Goal: Task Accomplishment & Management: Manage account settings

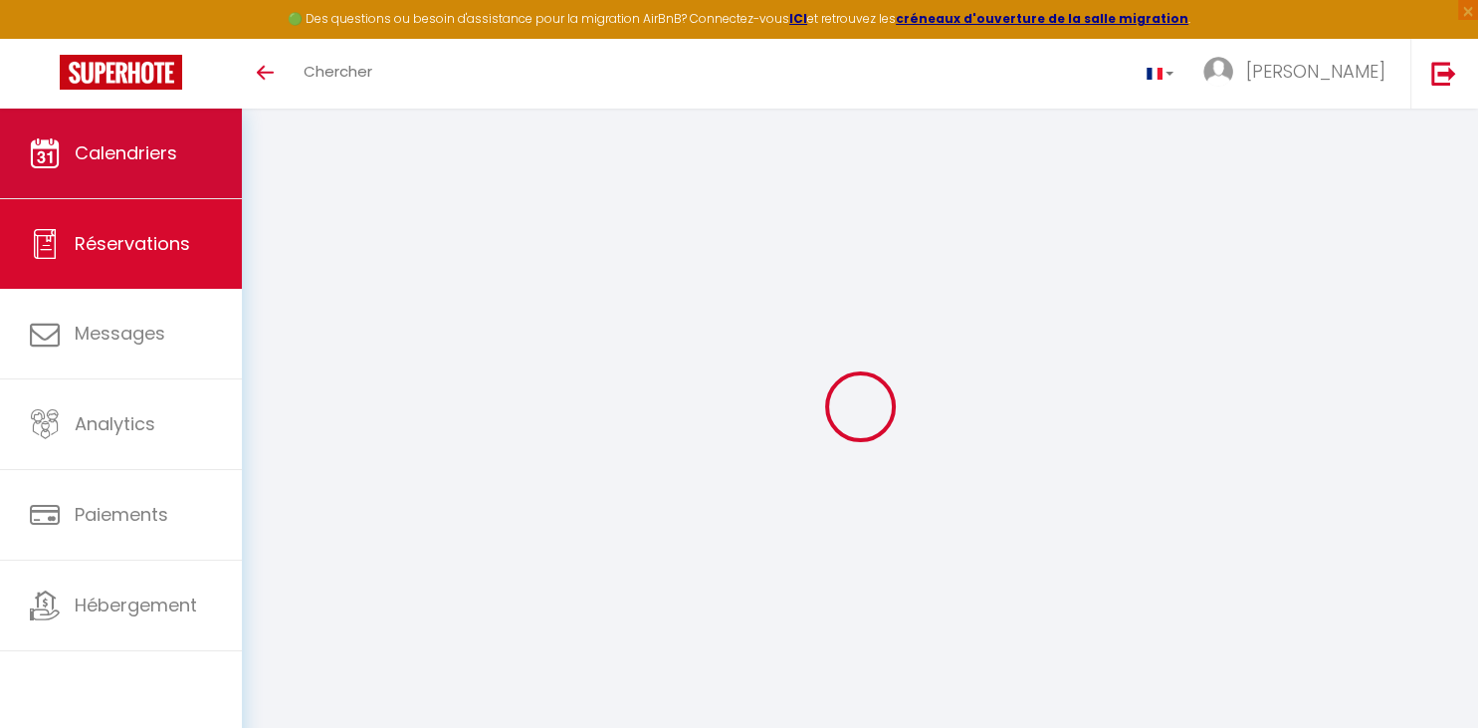
click at [130, 120] on link "Calendriers" at bounding box center [121, 154] width 242 height 90
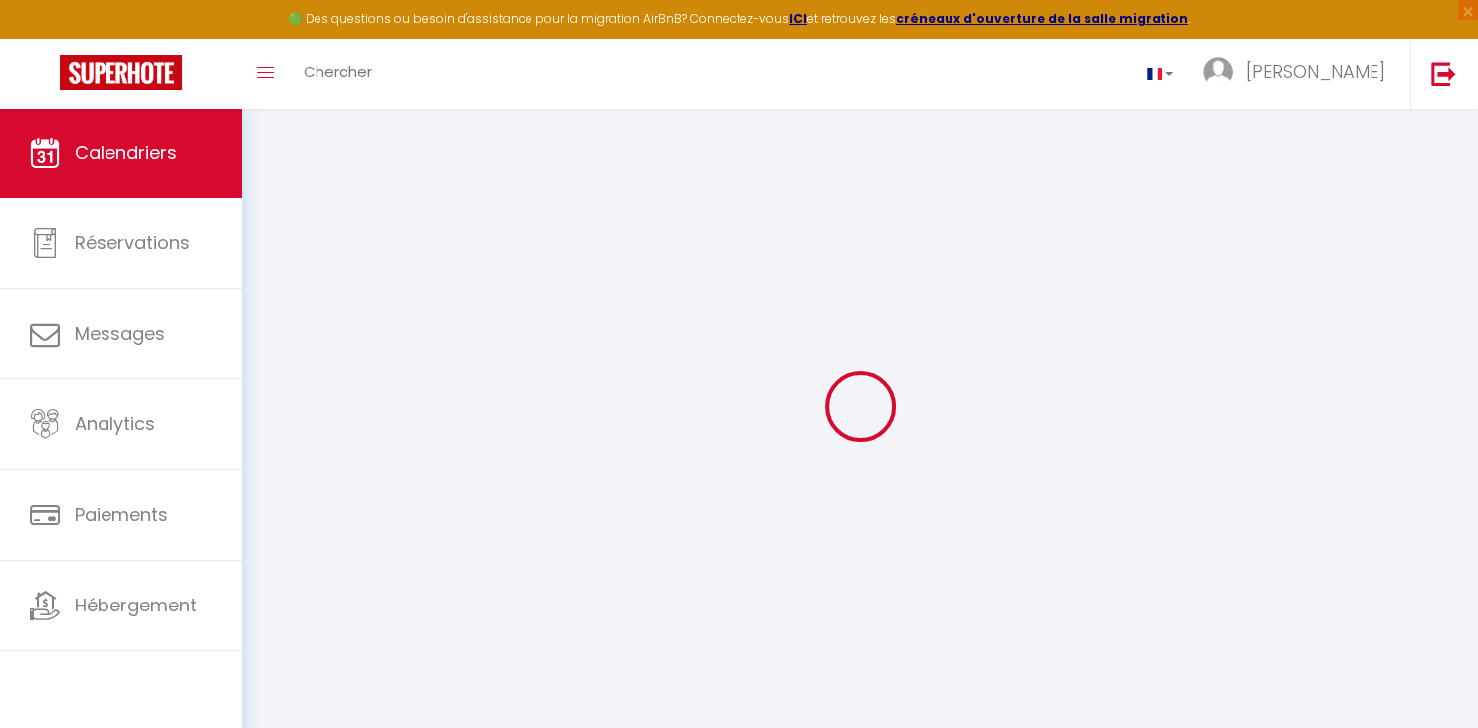
select select
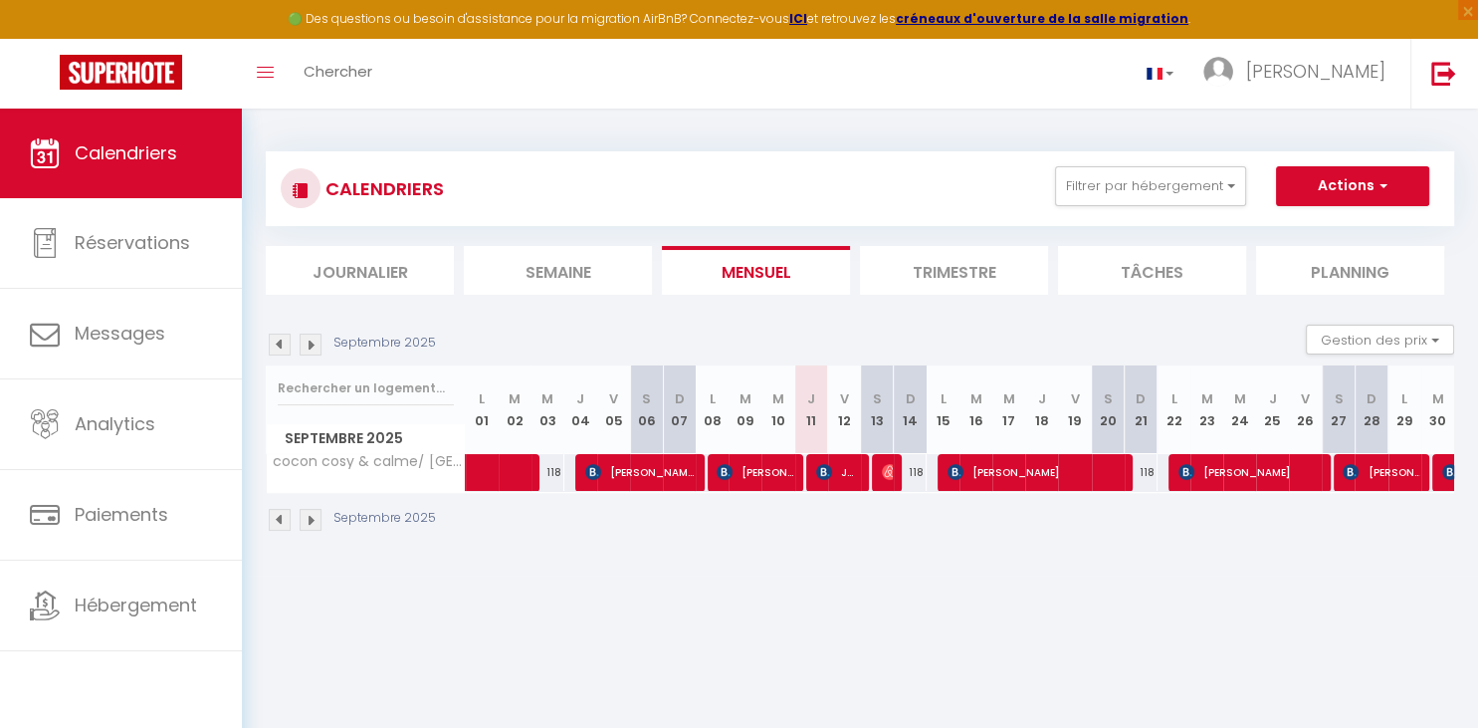
click at [846, 471] on span "Jadivis [PERSON_NAME]" at bounding box center [838, 472] width 44 height 38
select select "OK"
select select "KO"
select select "0"
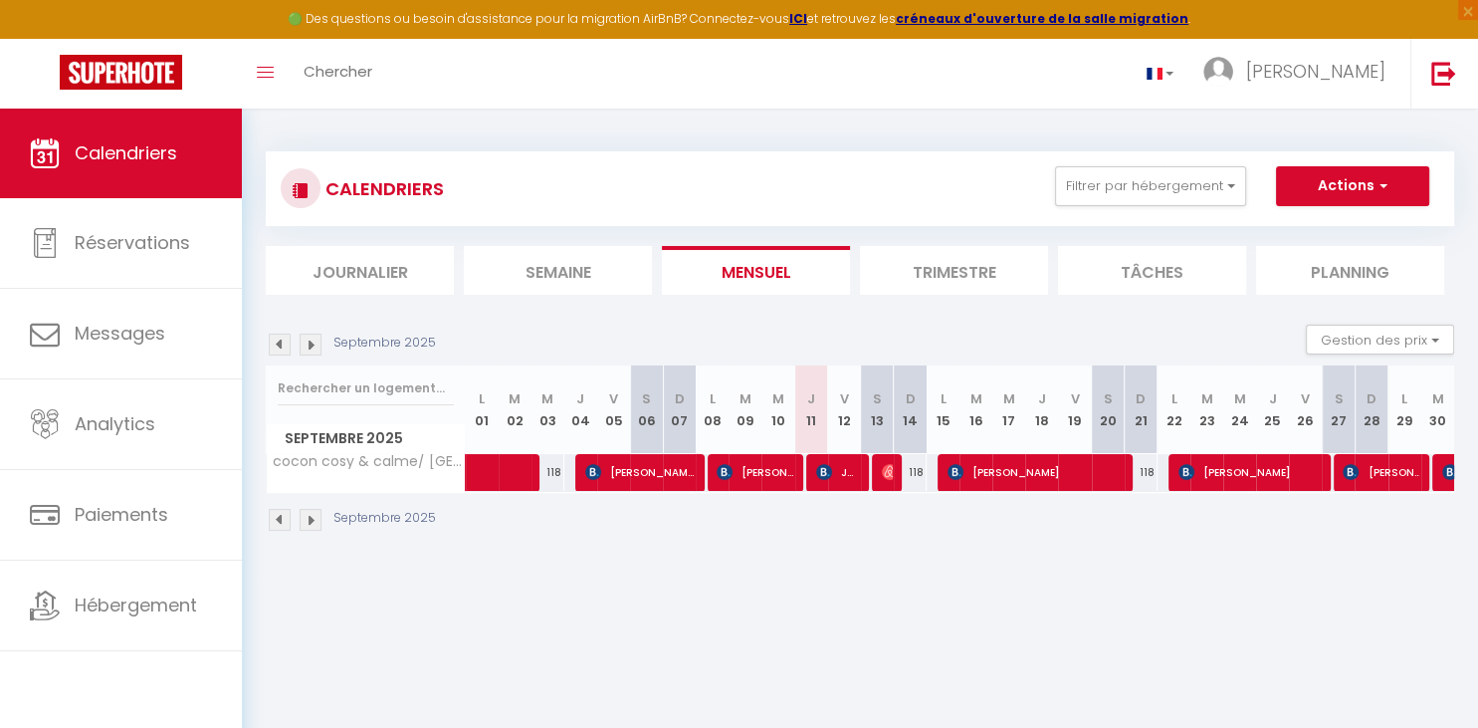
select select "1"
select select
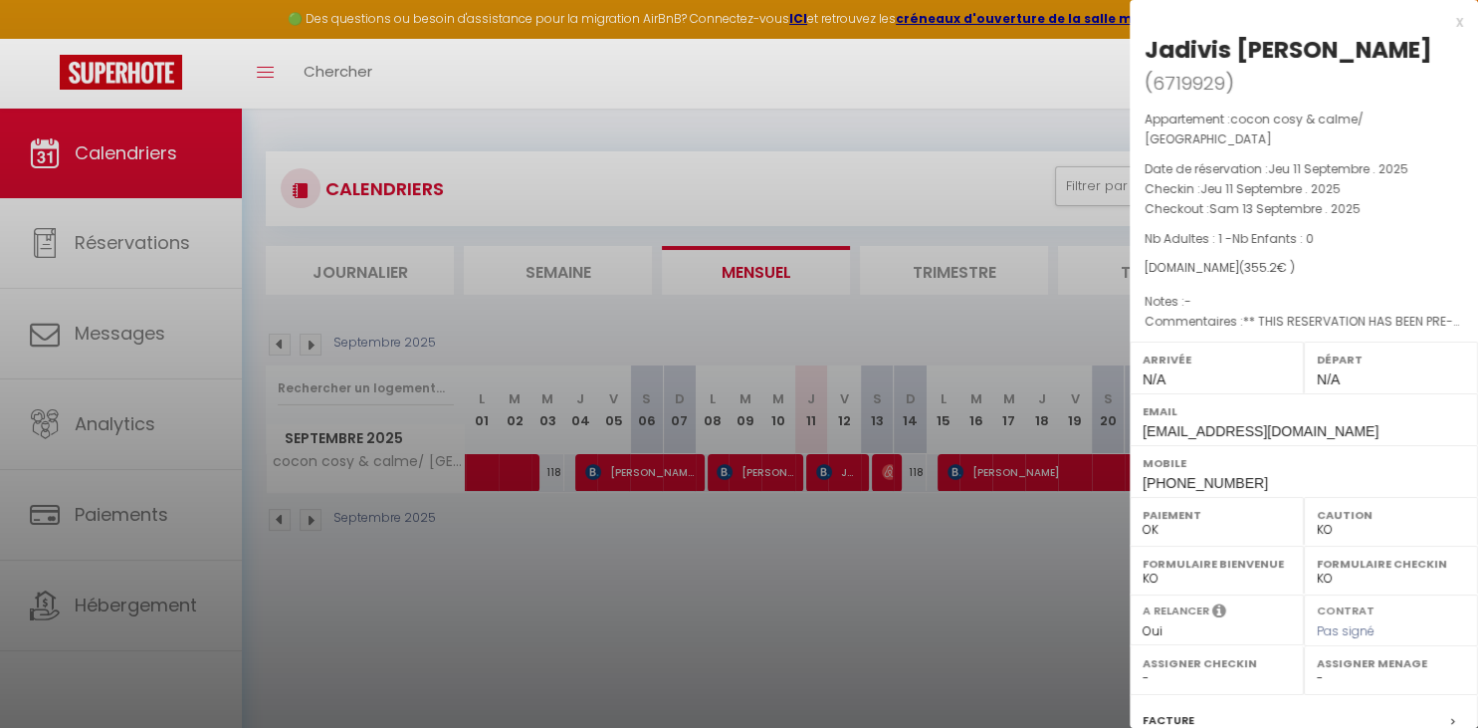
click at [764, 587] on div at bounding box center [739, 364] width 1478 height 728
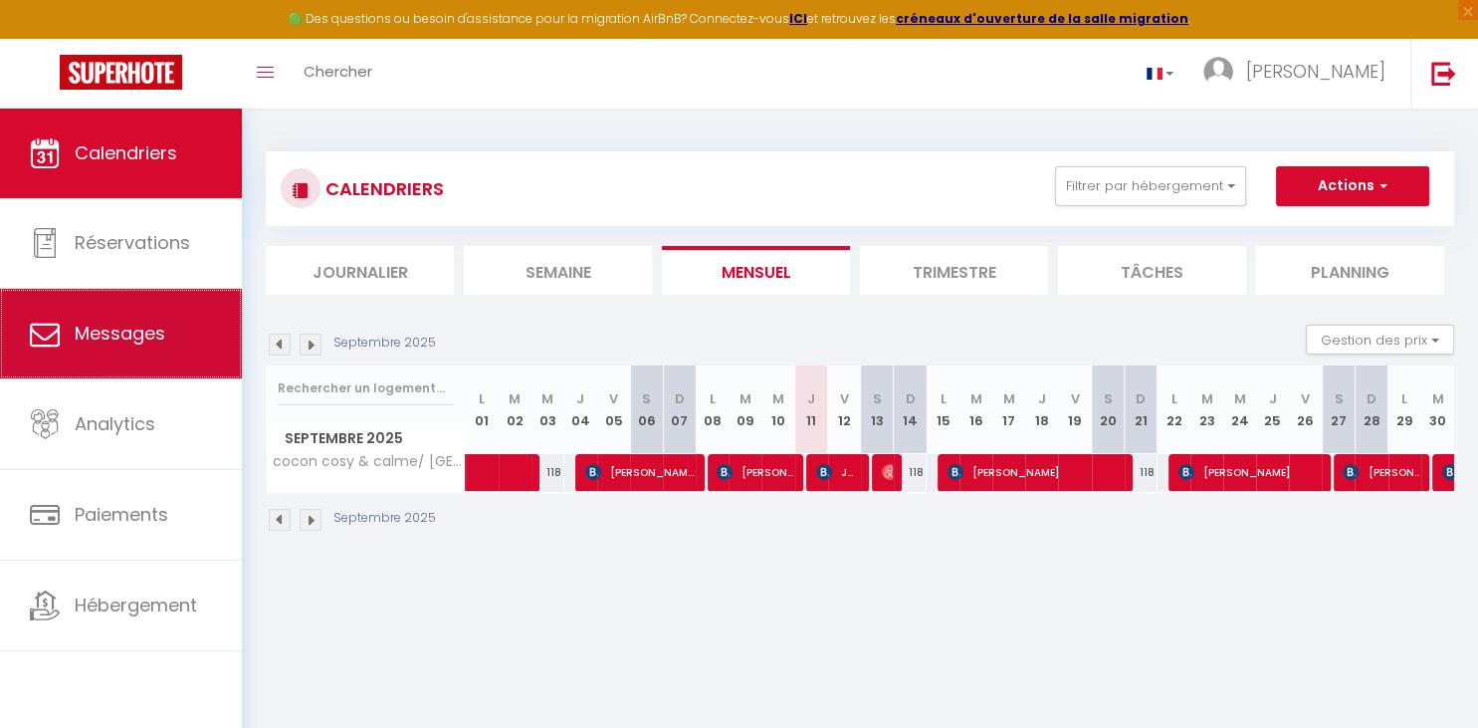
click at [127, 332] on span "Messages" at bounding box center [120, 333] width 91 height 25
select select "message"
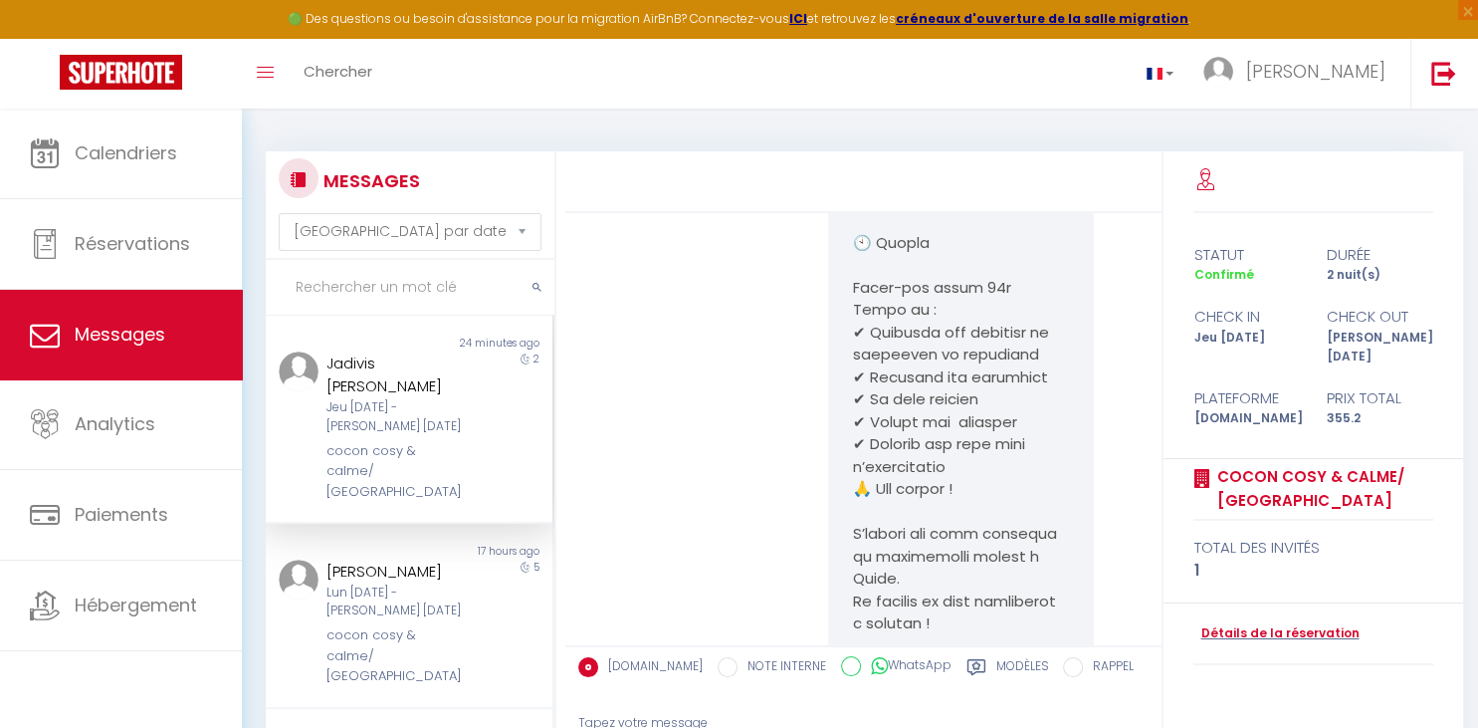
scroll to position [2108, 0]
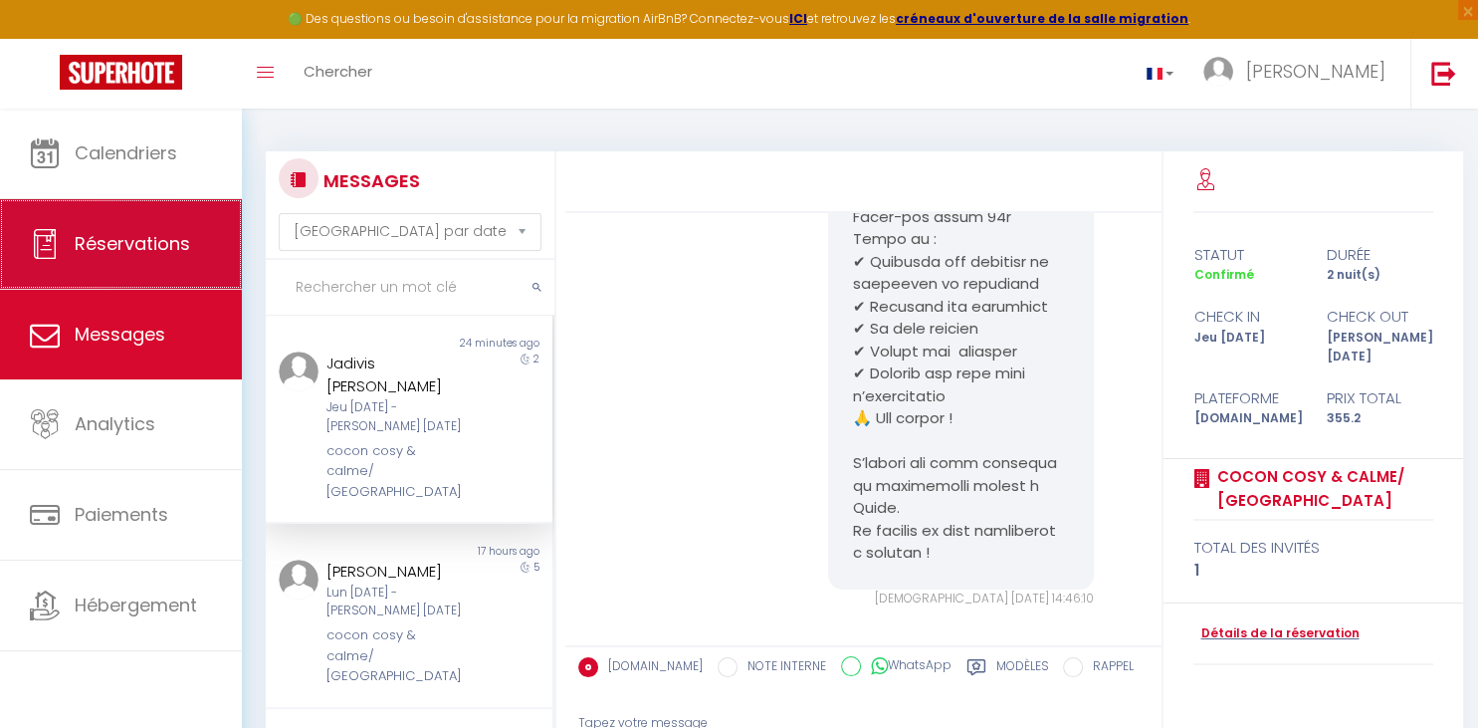
click at [128, 261] on link "Réservations" at bounding box center [121, 244] width 242 height 90
select select "not_cancelled"
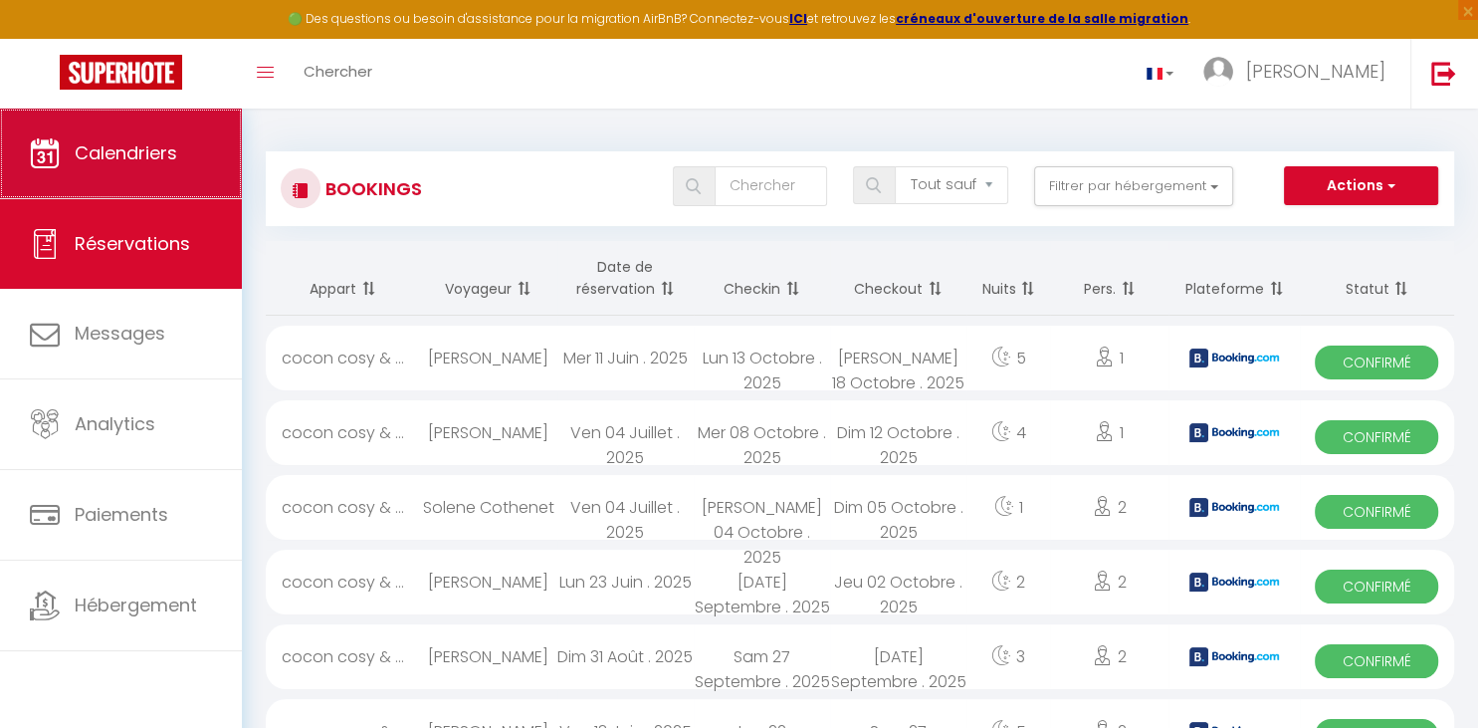
click at [98, 169] on link "Calendriers" at bounding box center [121, 154] width 242 height 90
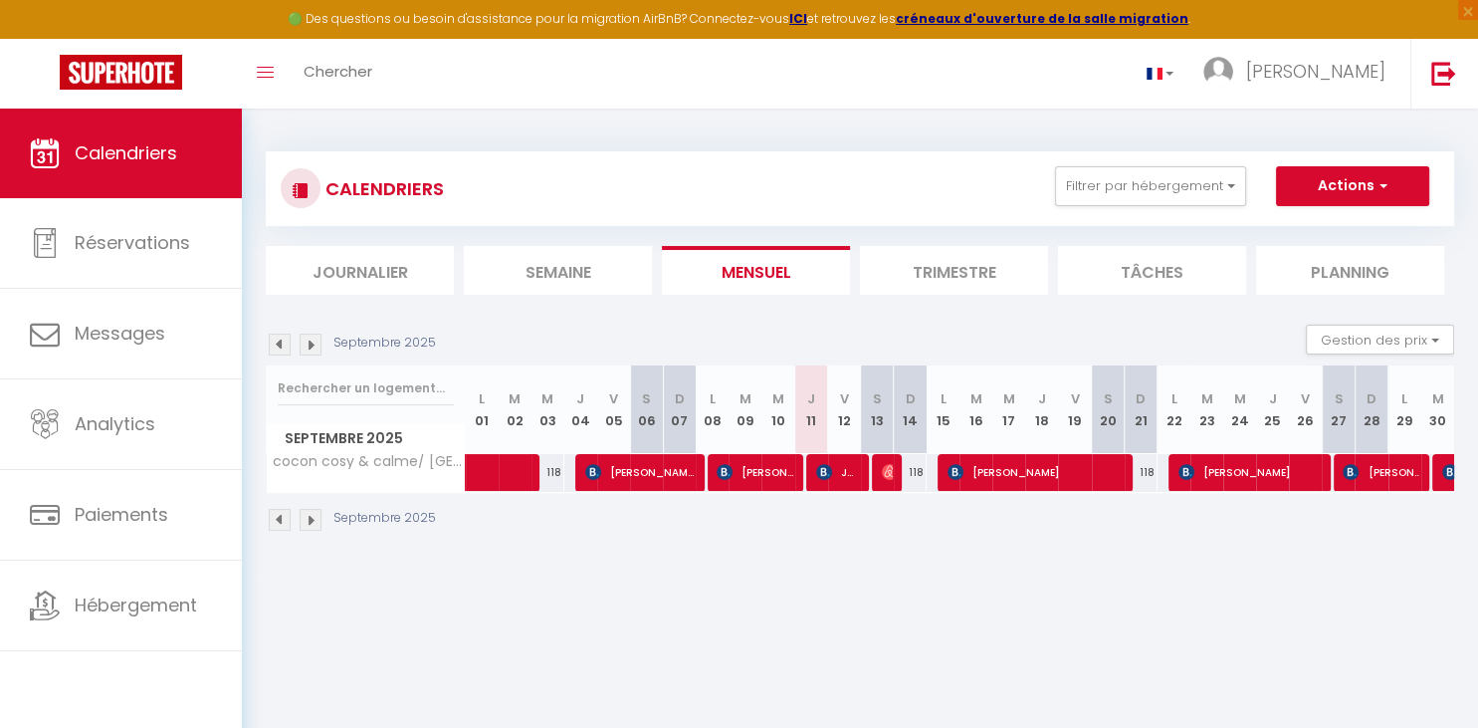
click at [838, 475] on span "Jadivis [PERSON_NAME]" at bounding box center [838, 472] width 44 height 38
select select "OK"
select select "KO"
select select "0"
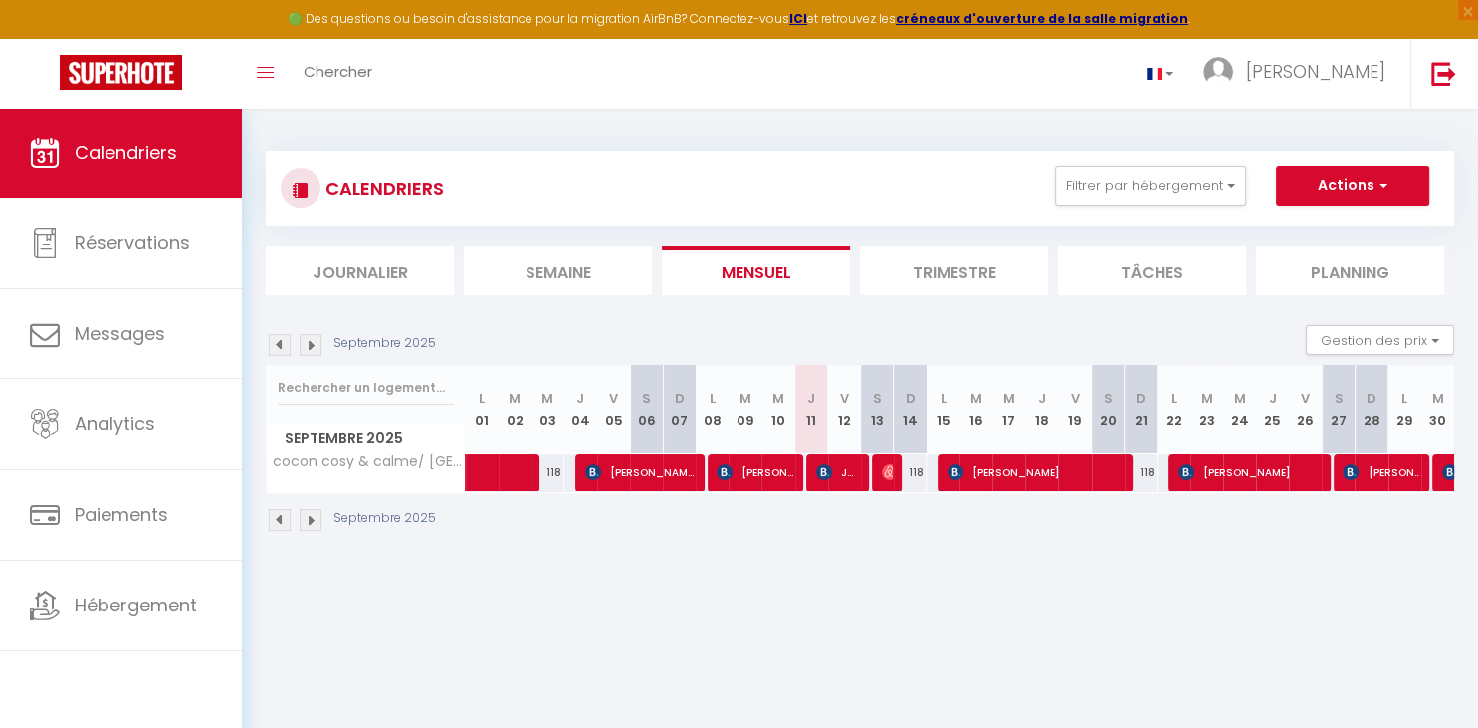
select select "1"
select select
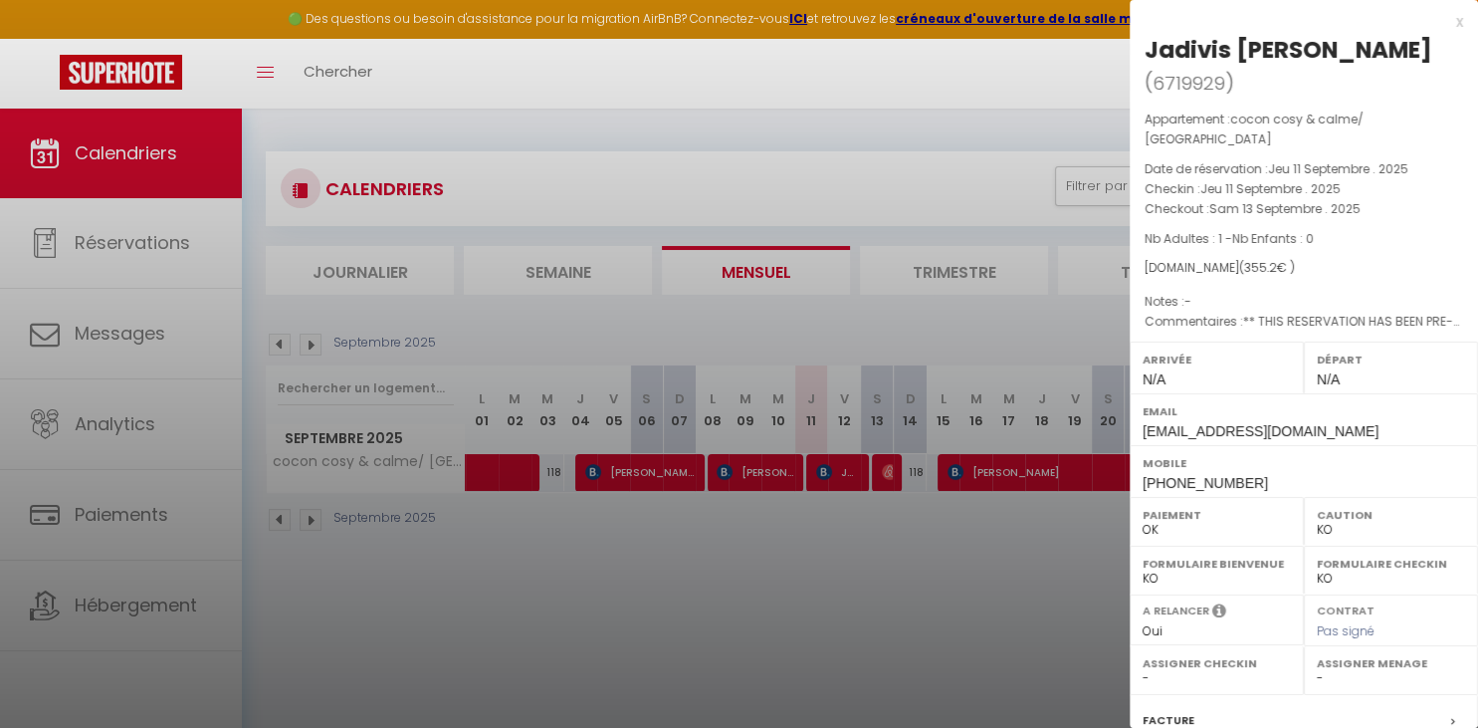
click at [1173, 710] on label "Facture" at bounding box center [1169, 720] width 52 height 21
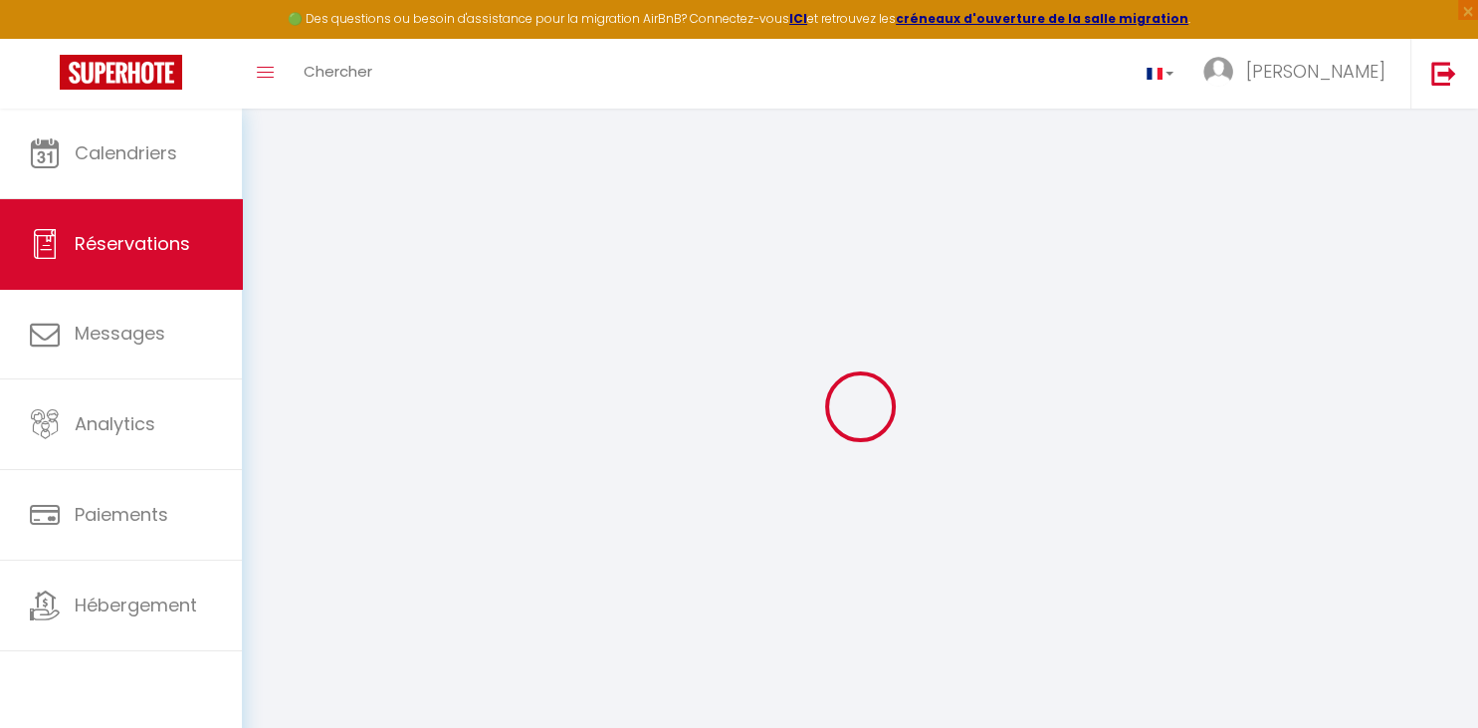
select select "cleaning"
select select "taxes"
select select
checkbox input "false"
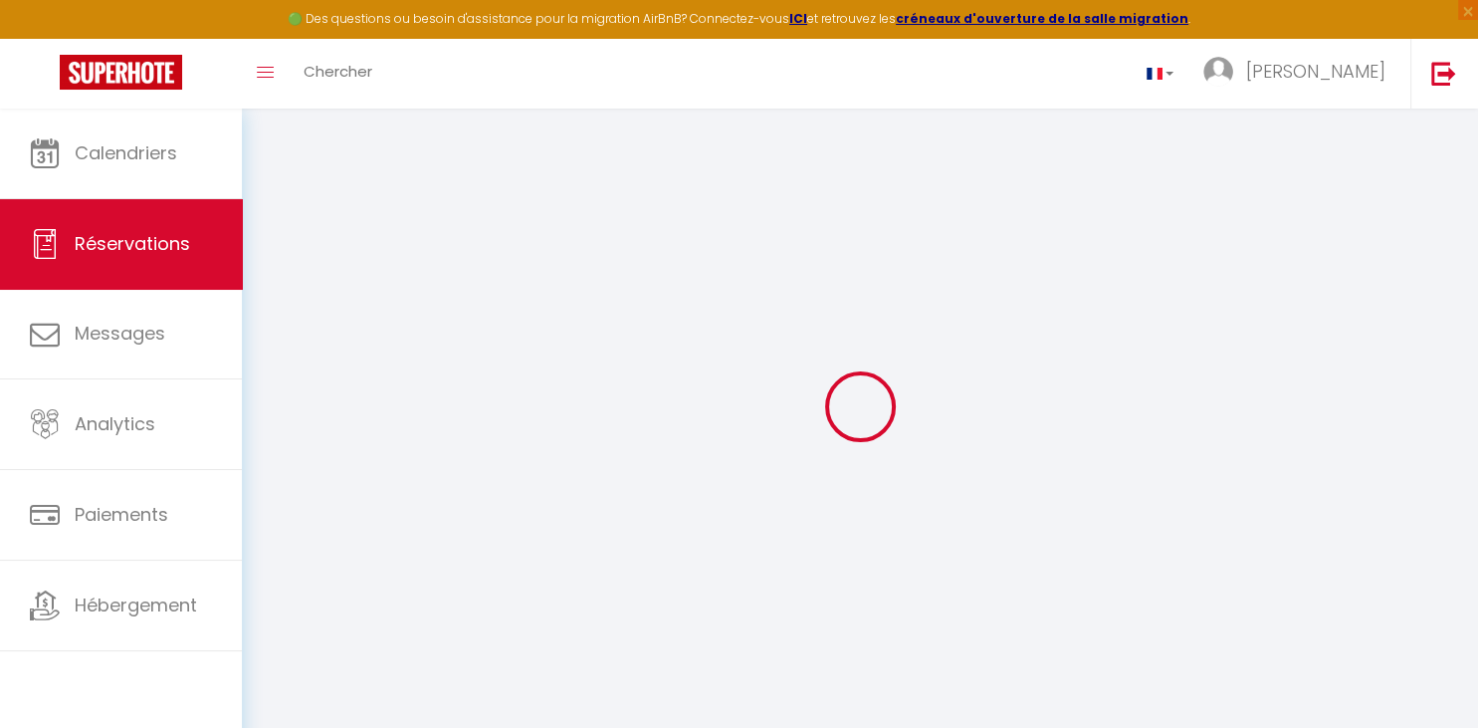
select select
checkbox input "false"
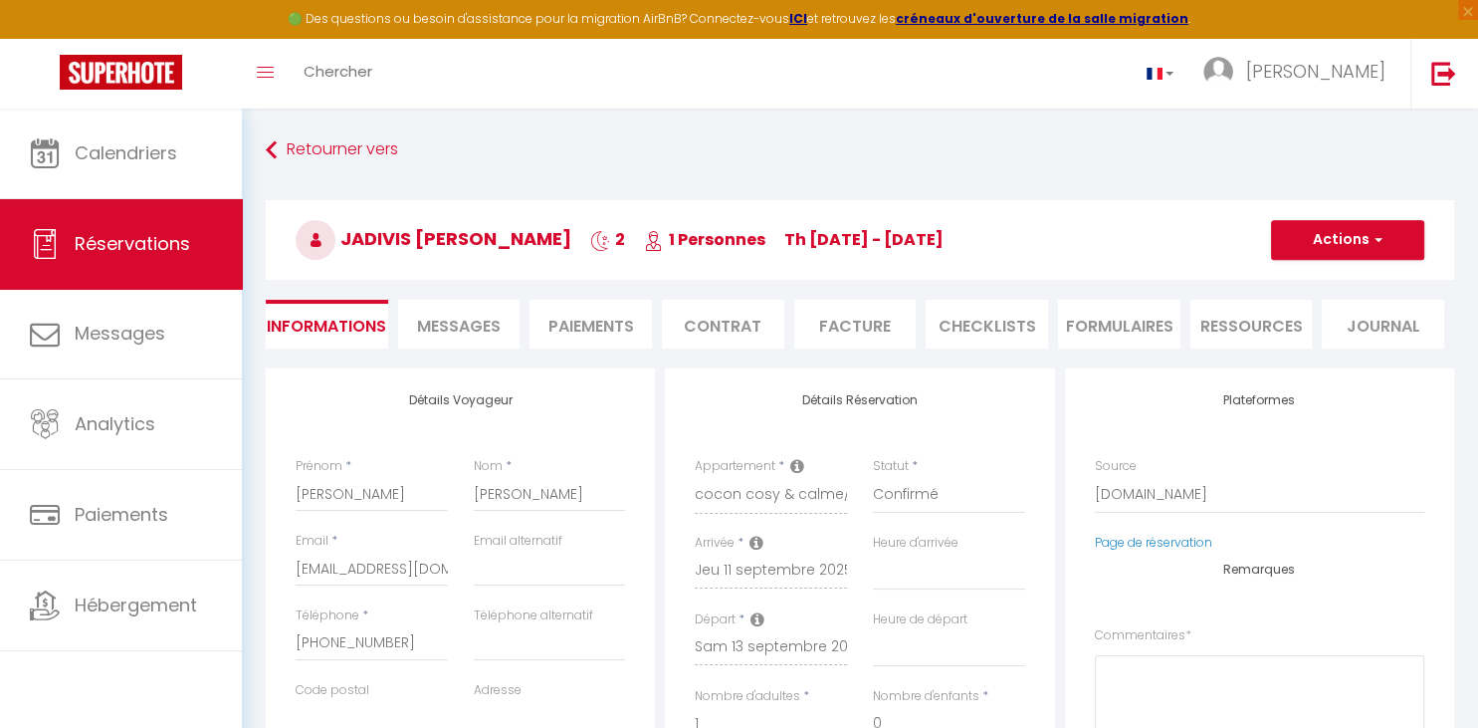
select select
checkbox input "false"
type textarea "** THIS RESERVATION HAS BEEN PRE-PAID ** BOOKING NOTE : Payment charge is EUR 4…"
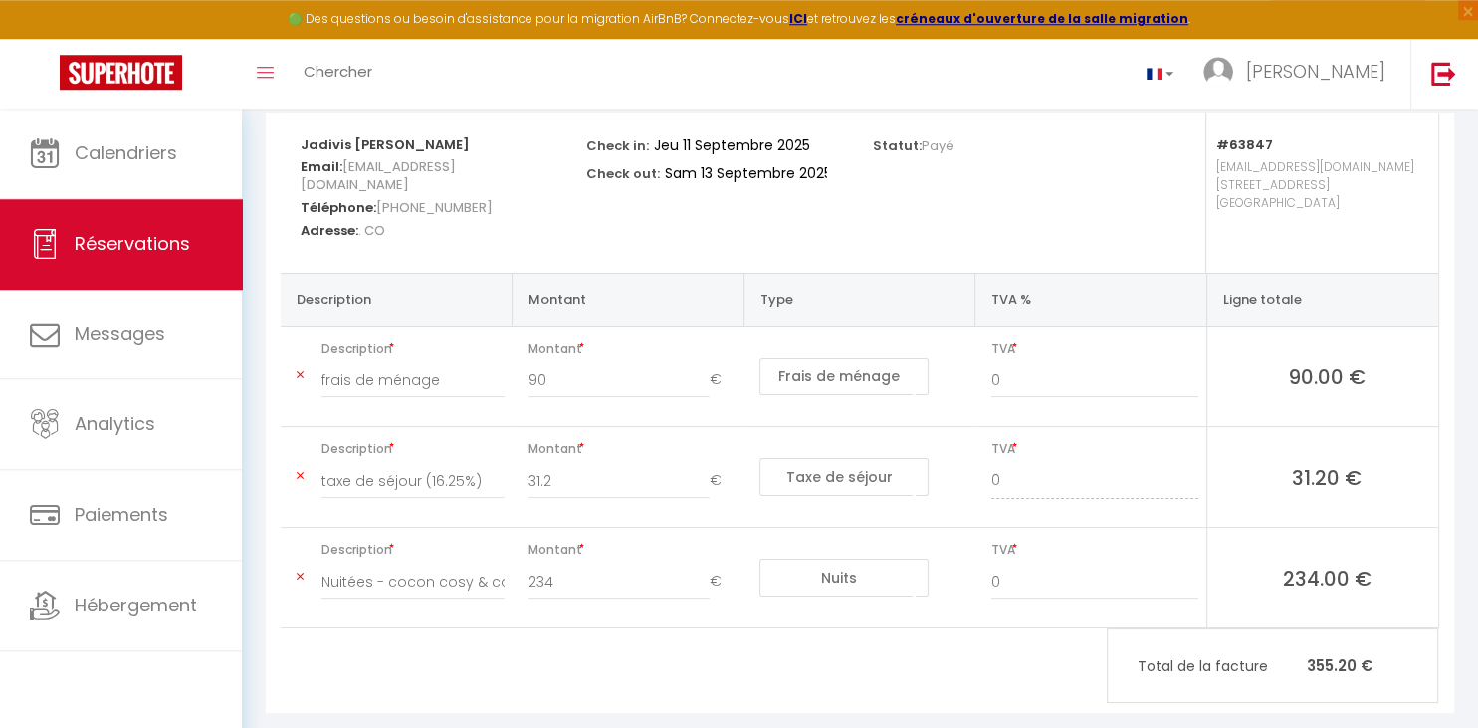
scroll to position [263, 0]
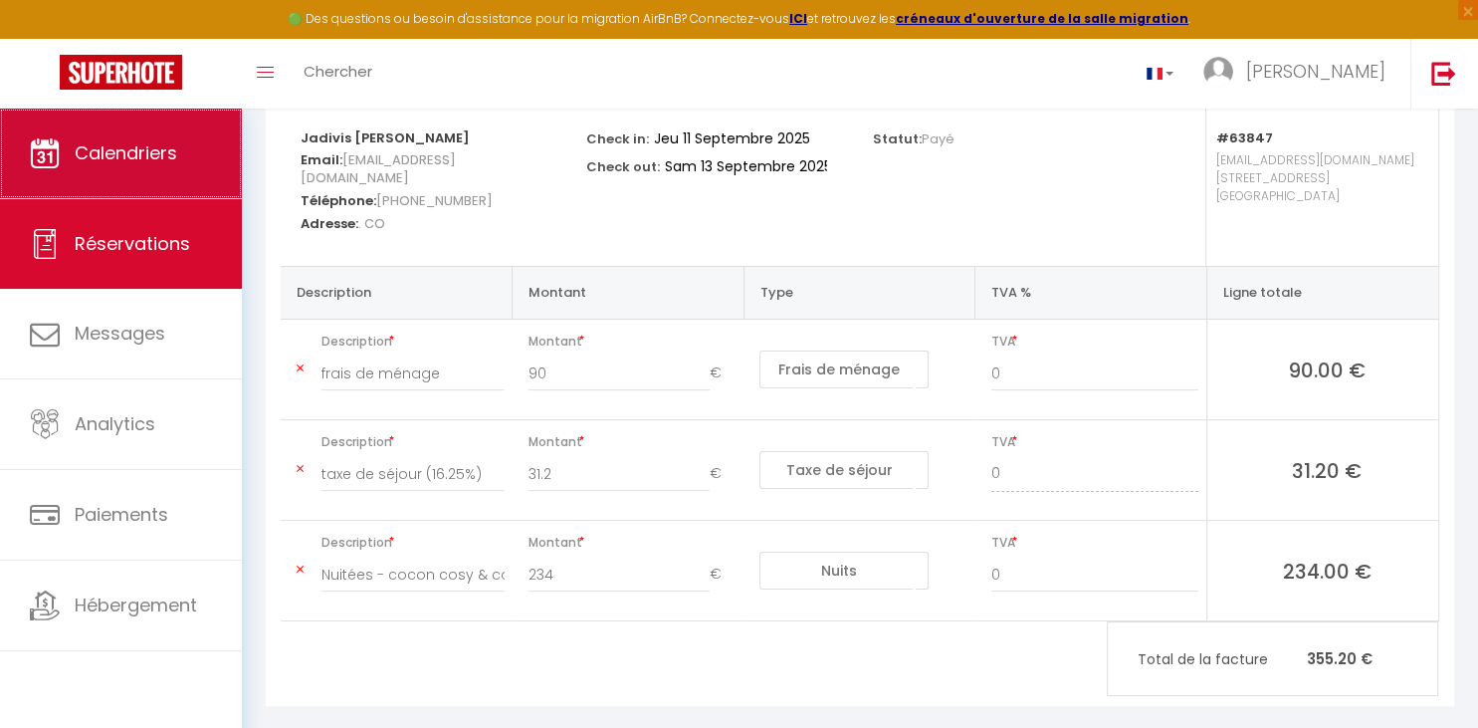
click at [130, 144] on span "Calendriers" at bounding box center [126, 152] width 103 height 25
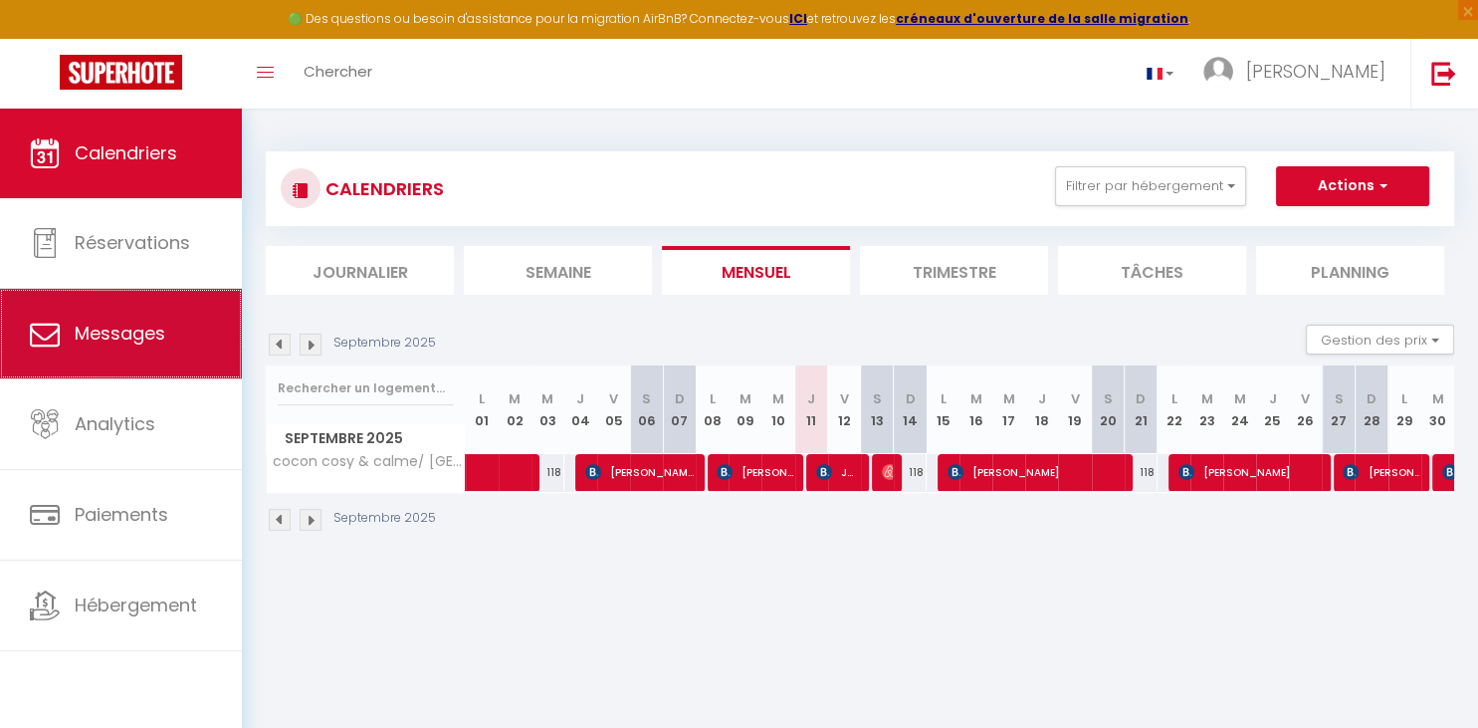
click at [151, 343] on span "Messages" at bounding box center [120, 333] width 91 height 25
select select "message"
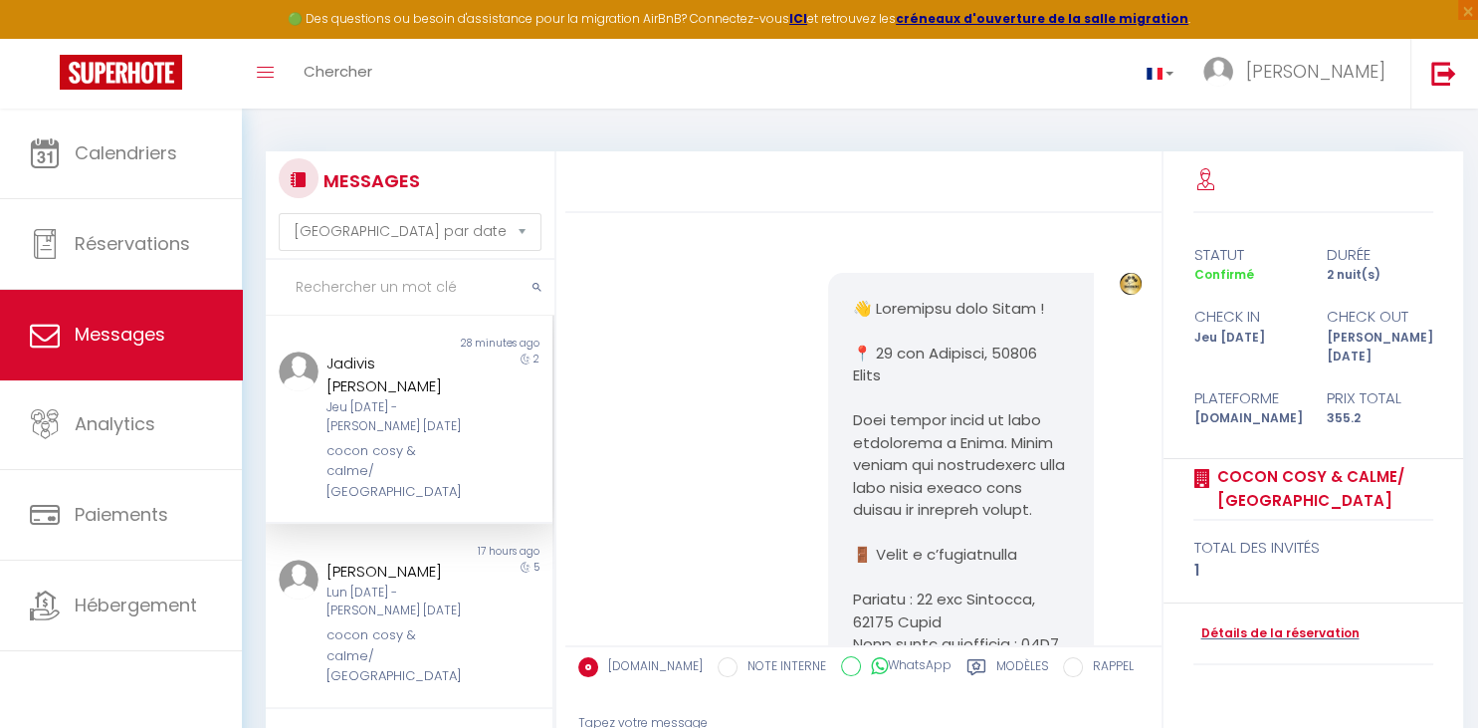
scroll to position [2108, 0]
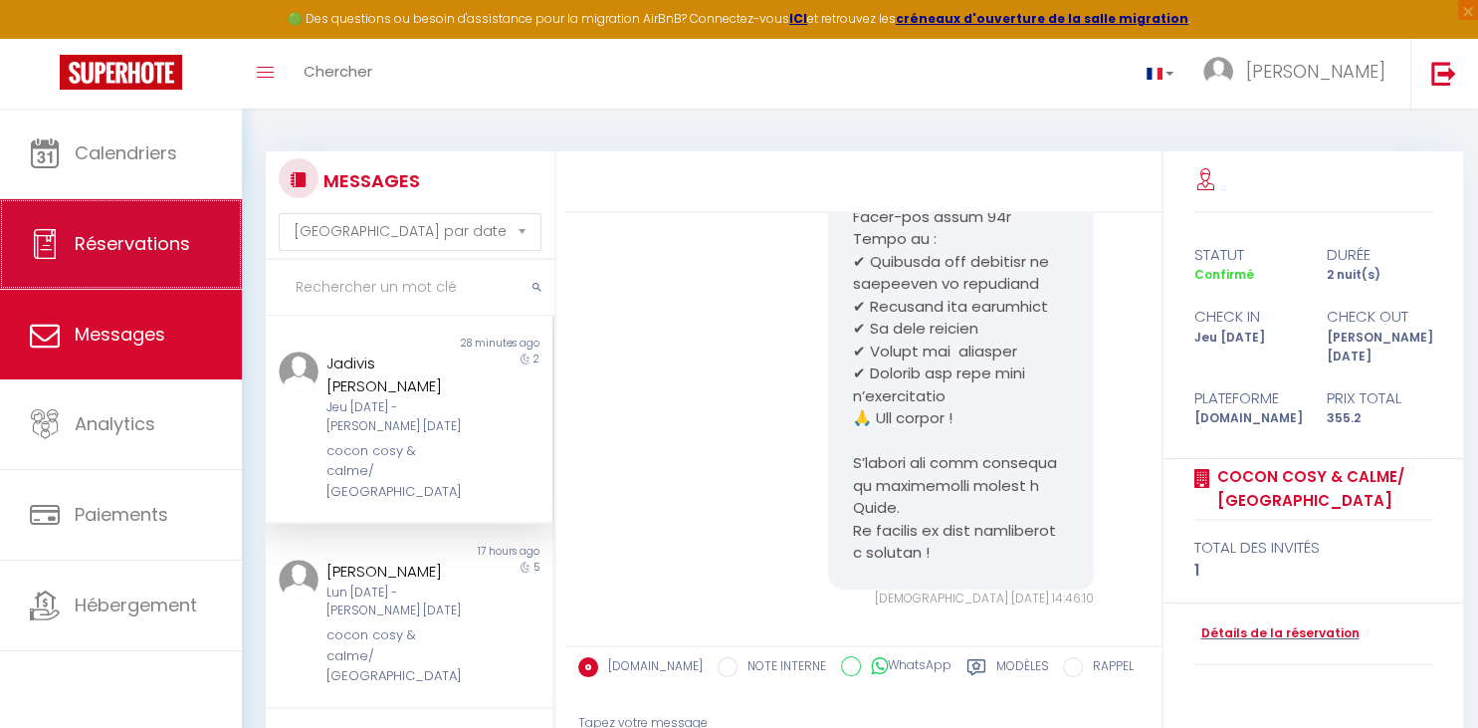
click at [153, 227] on link "Réservations" at bounding box center [121, 244] width 242 height 90
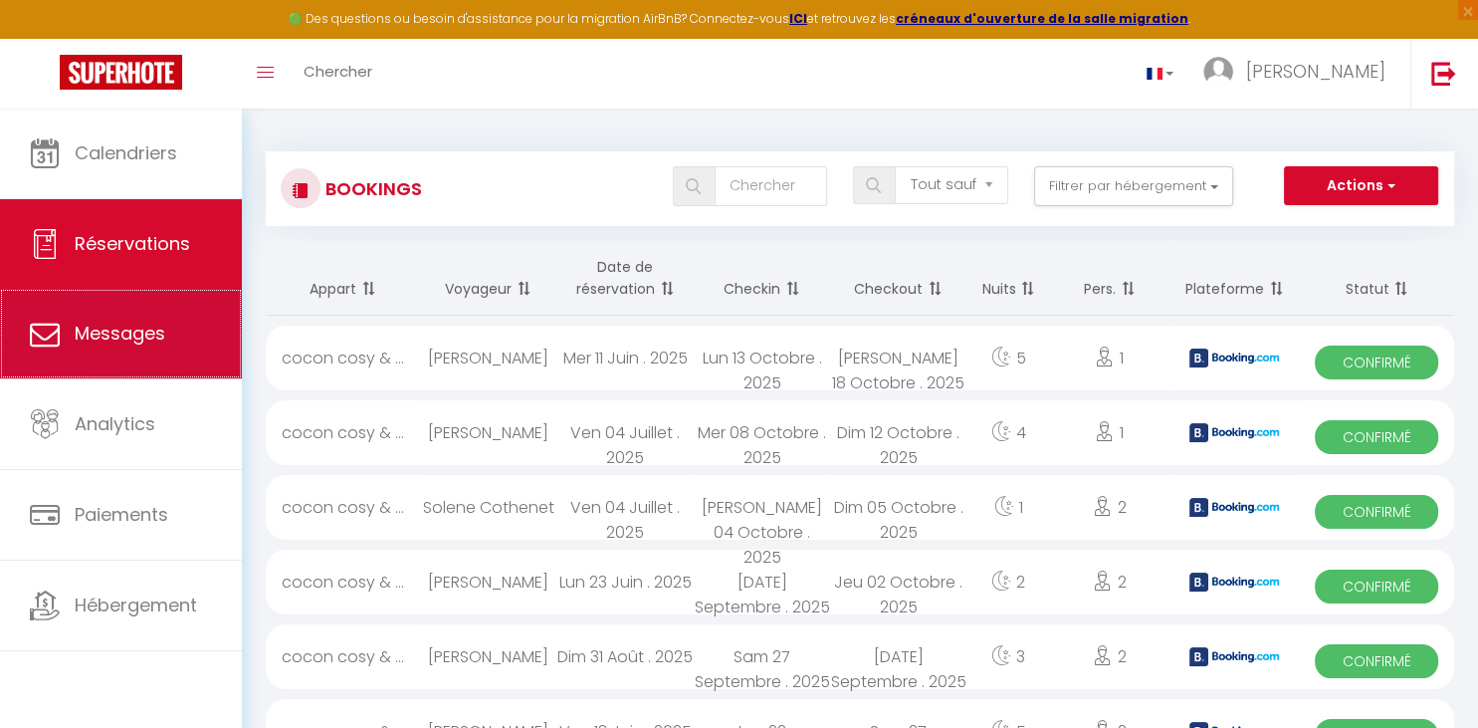
click at [157, 345] on span "Messages" at bounding box center [120, 333] width 91 height 25
select select "message"
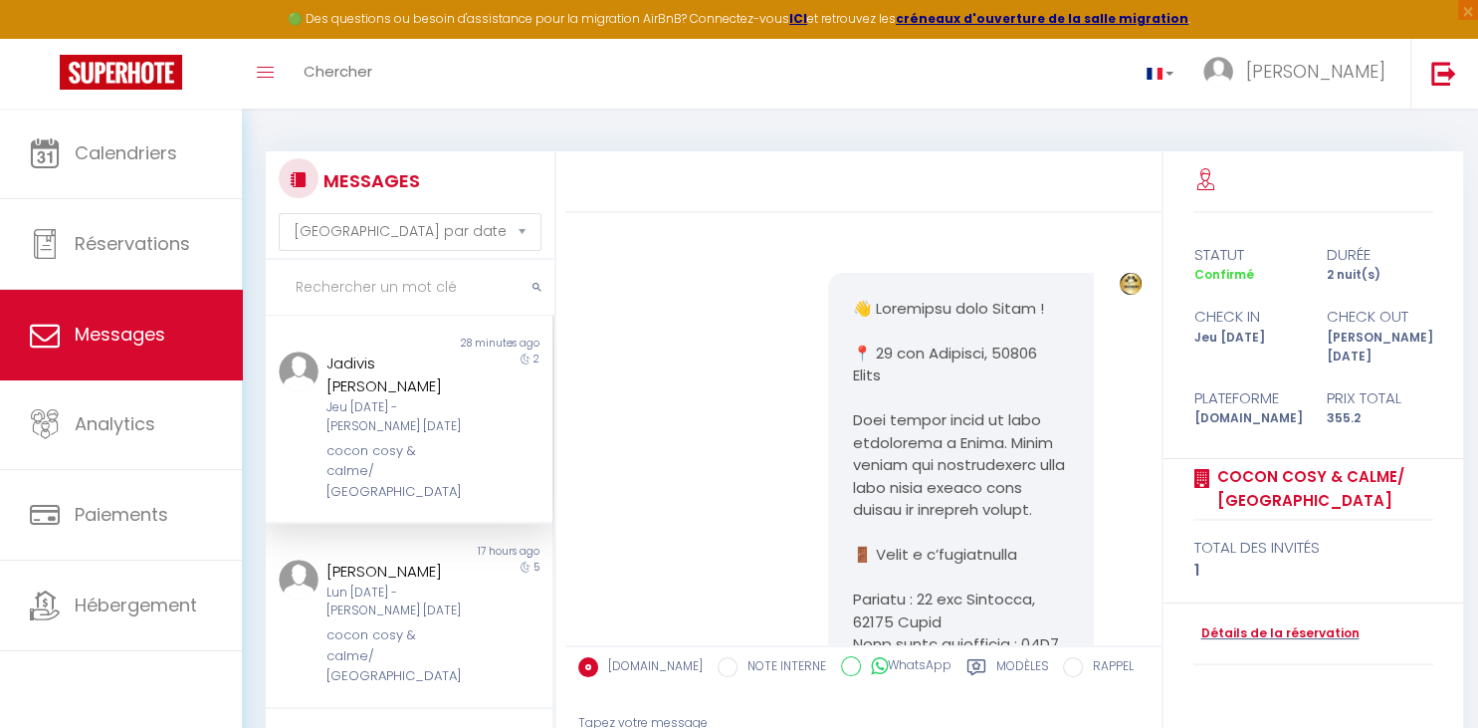
scroll to position [2108, 0]
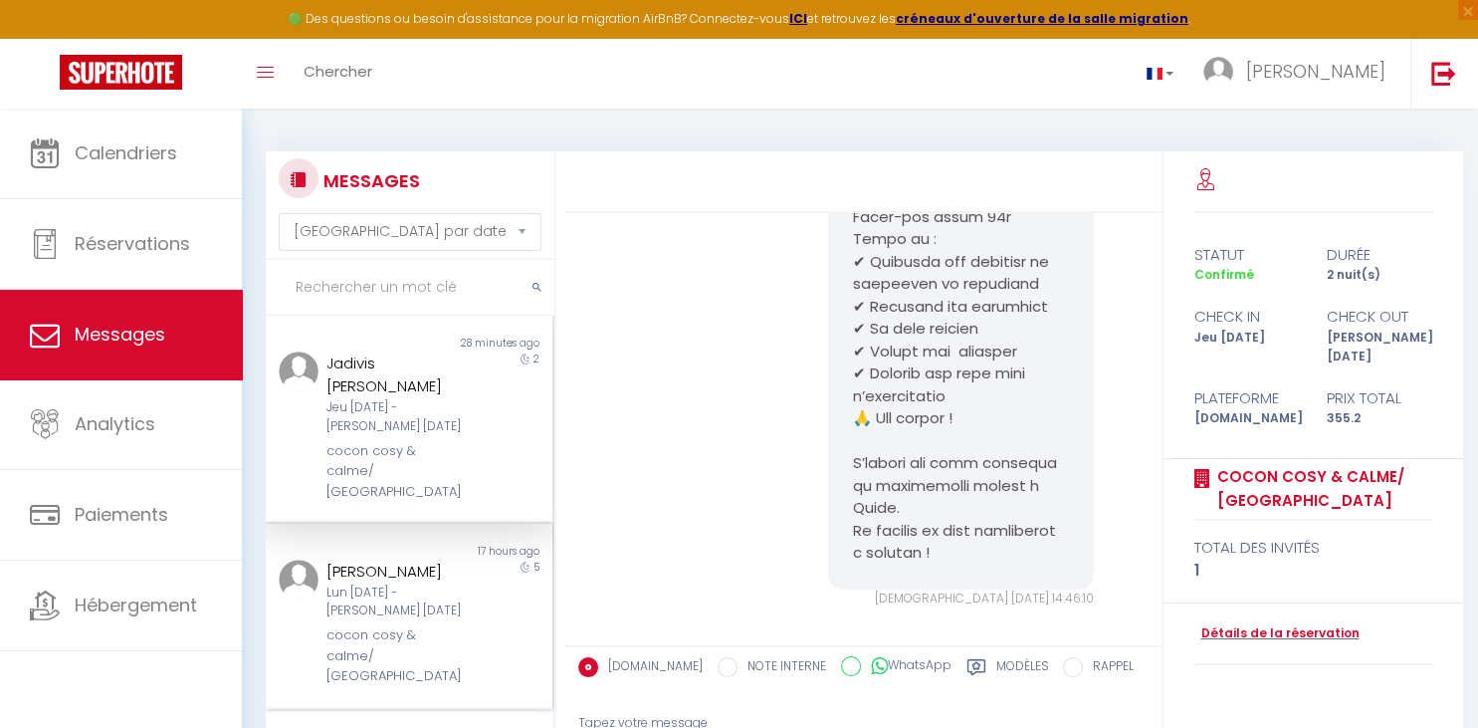
click at [405, 583] on div "Lun [DATE] - [PERSON_NAME] [DATE]" at bounding box center [397, 602] width 141 height 38
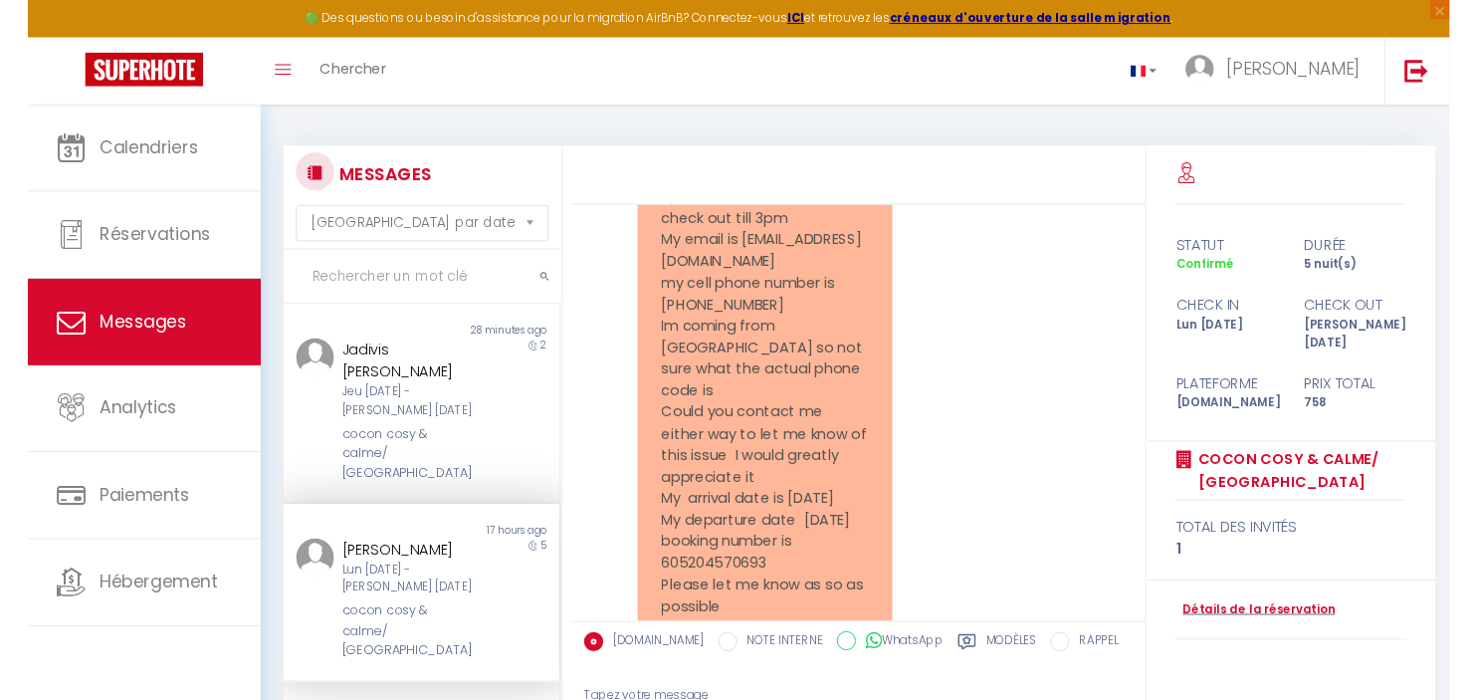
scroll to position [979, 0]
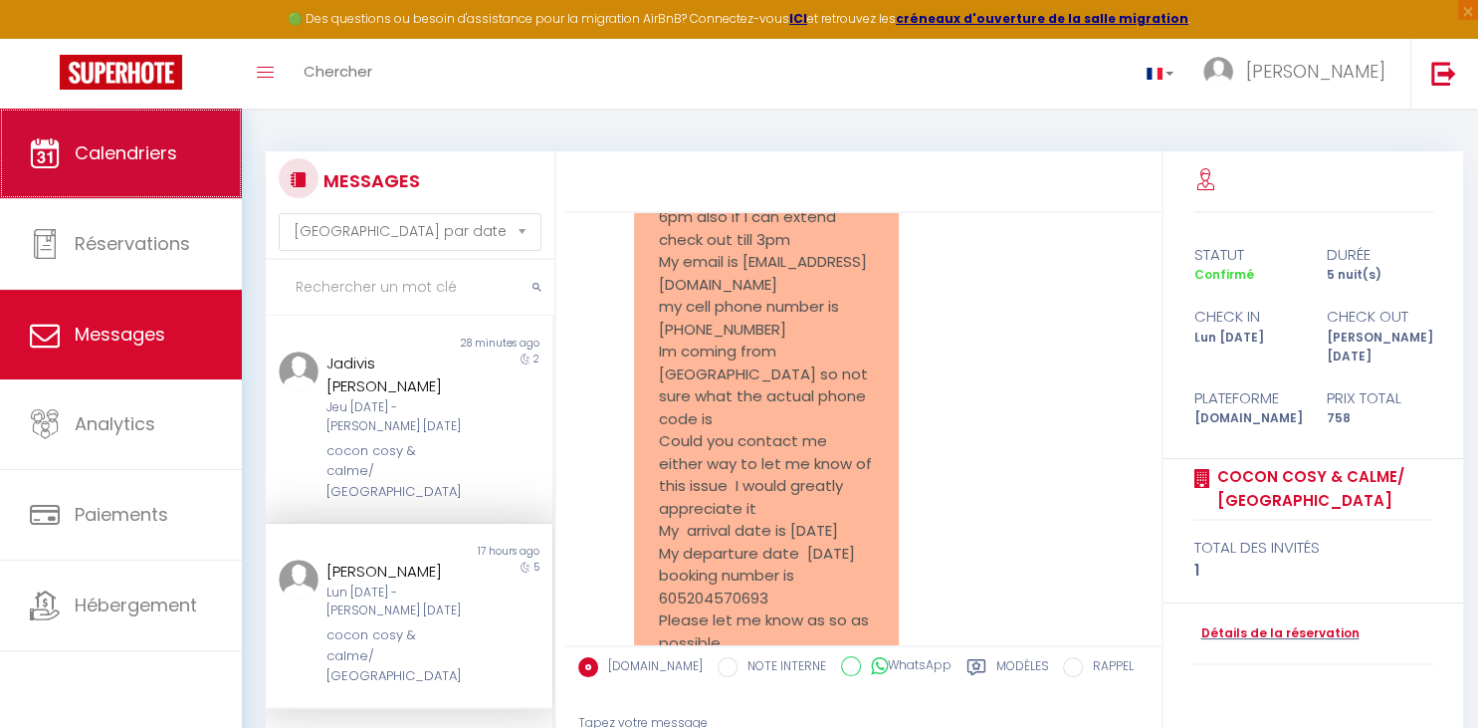
click at [122, 149] on span "Calendriers" at bounding box center [126, 152] width 103 height 25
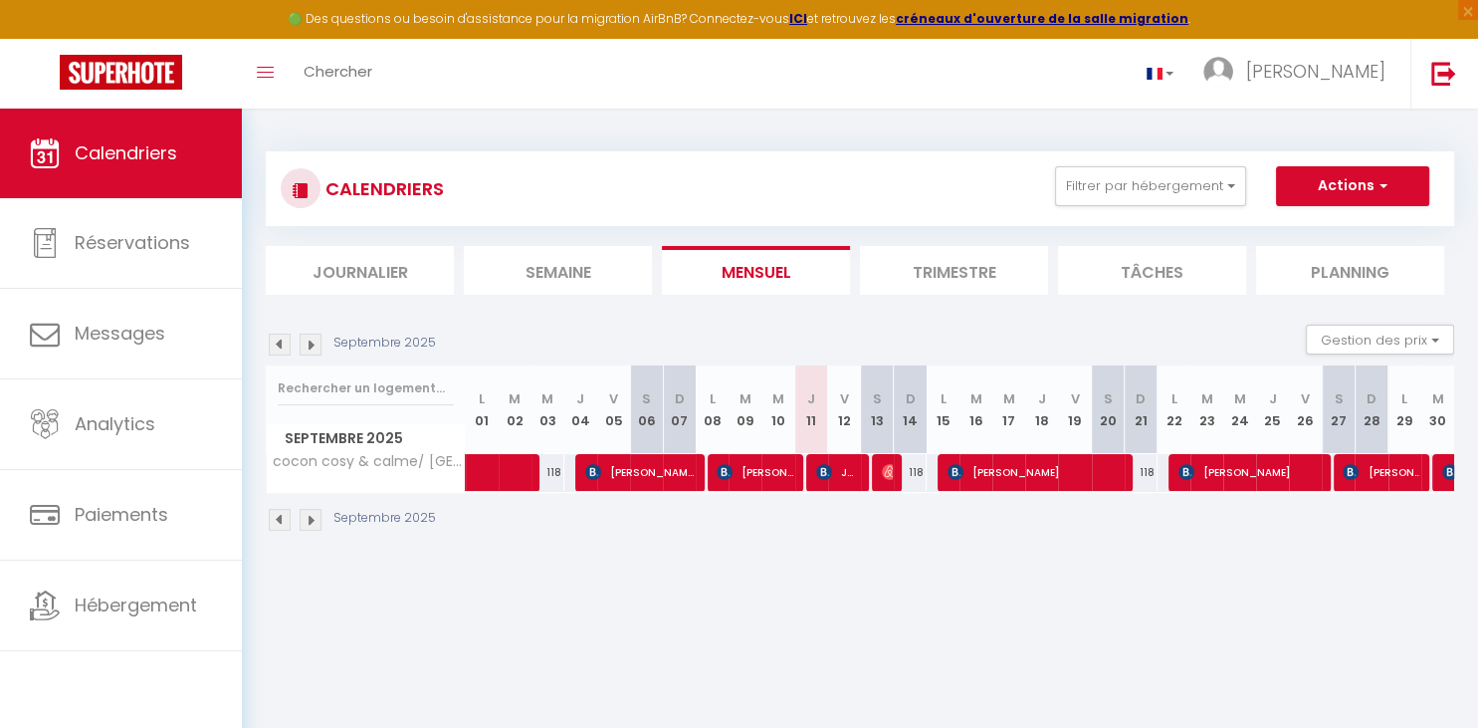
click at [309, 340] on img at bounding box center [311, 345] width 22 height 22
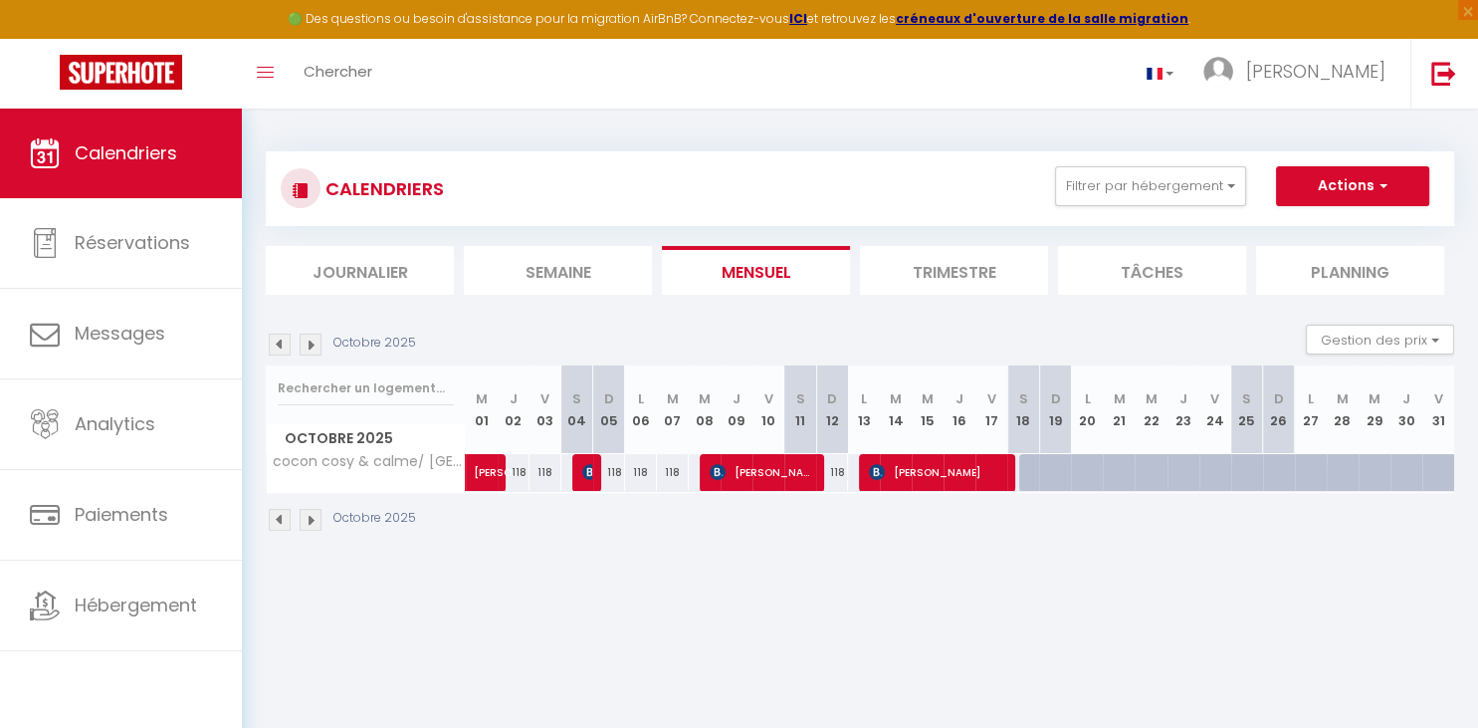
click at [278, 340] on img at bounding box center [280, 345] width 22 height 22
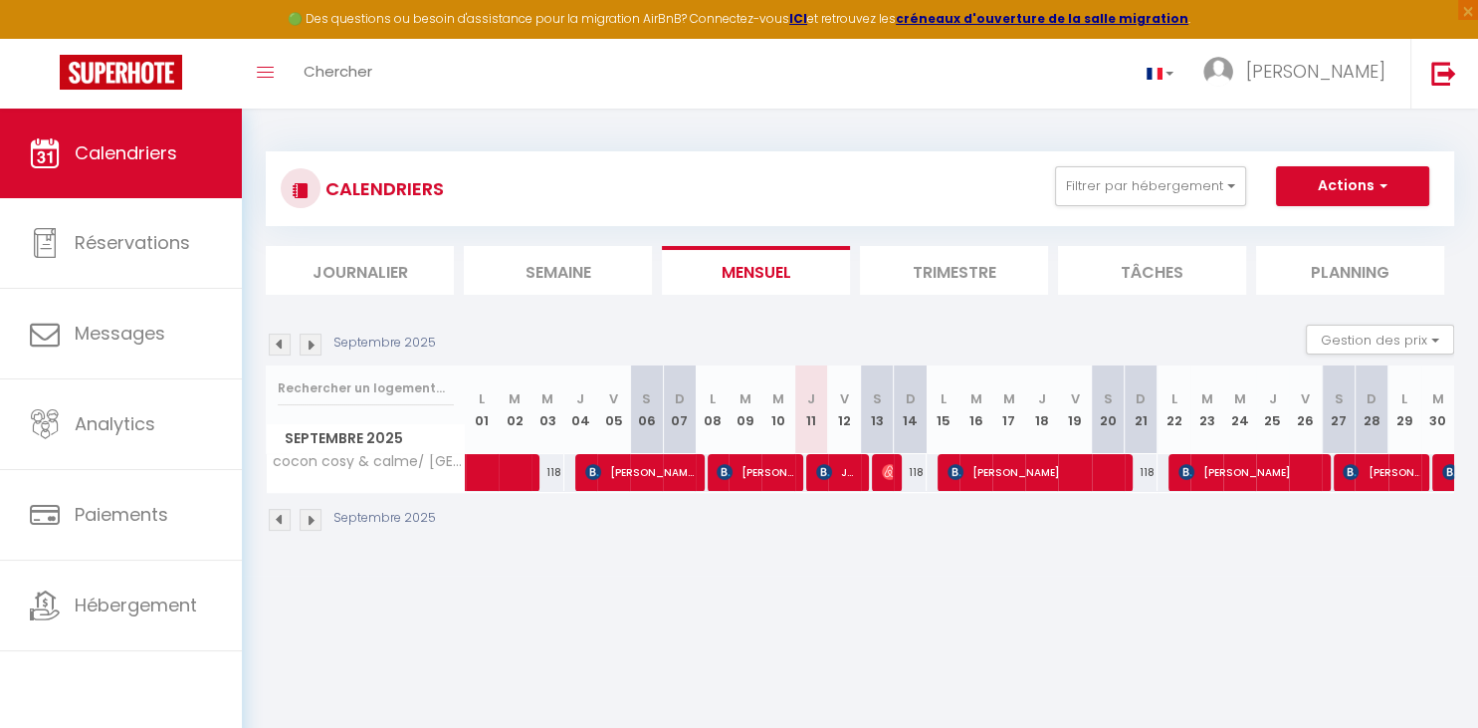
click at [315, 340] on img at bounding box center [311, 345] width 22 height 22
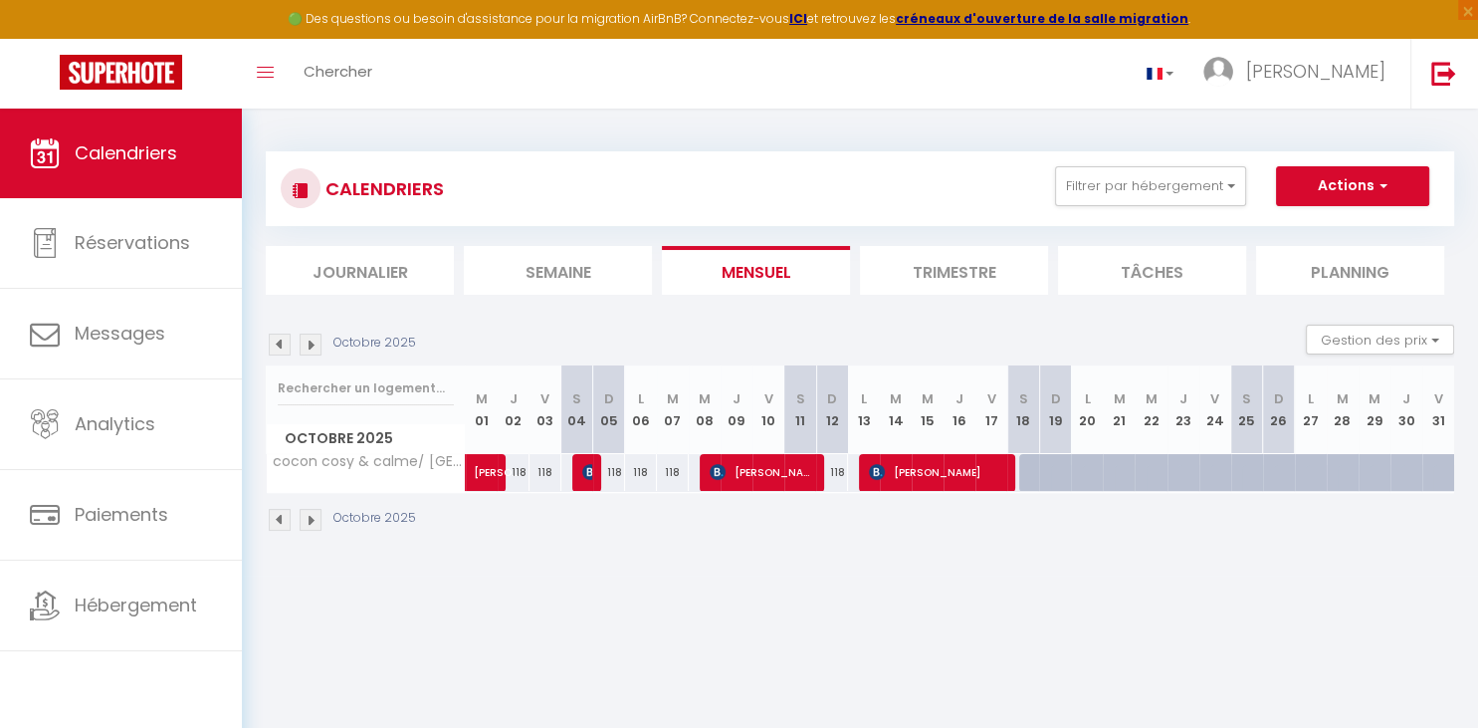
click at [278, 341] on img at bounding box center [280, 345] width 22 height 22
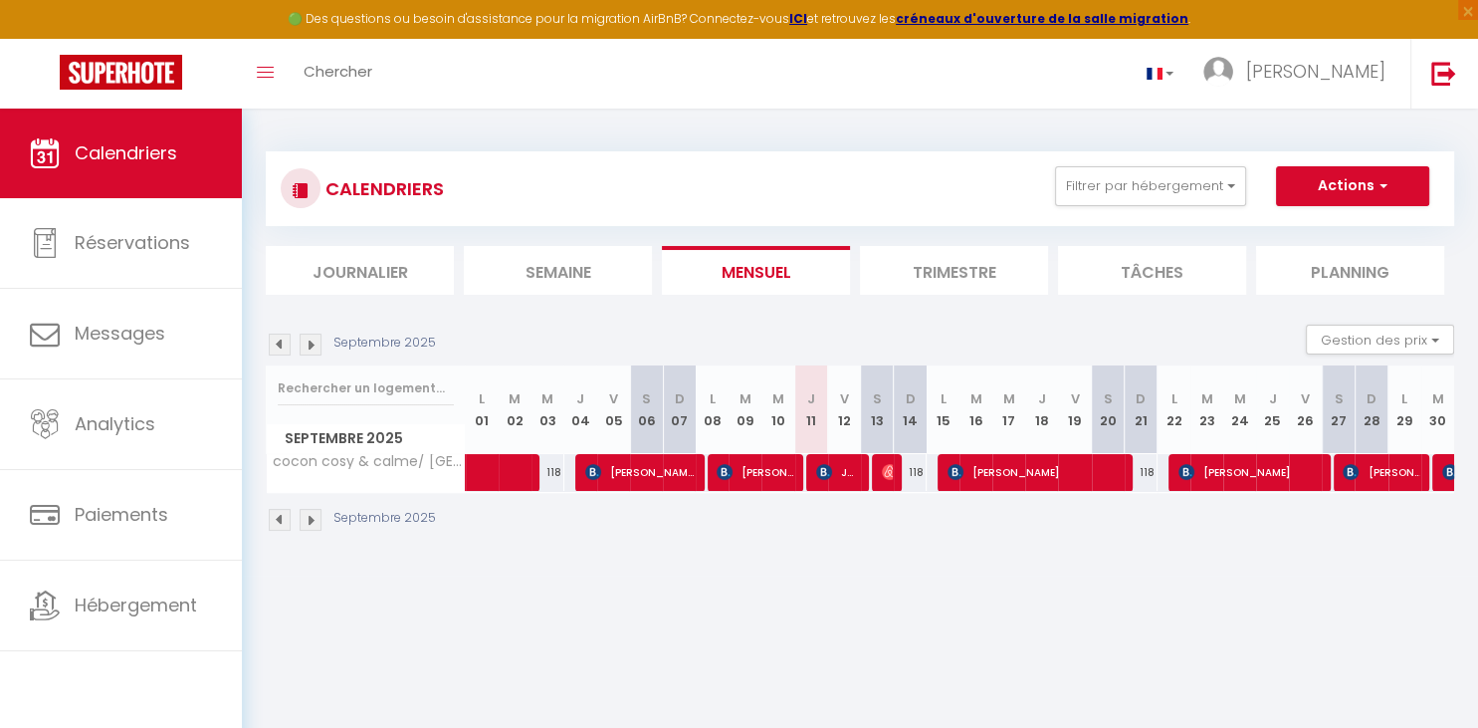
click at [849, 479] on span "Jadivis [PERSON_NAME]" at bounding box center [838, 472] width 44 height 38
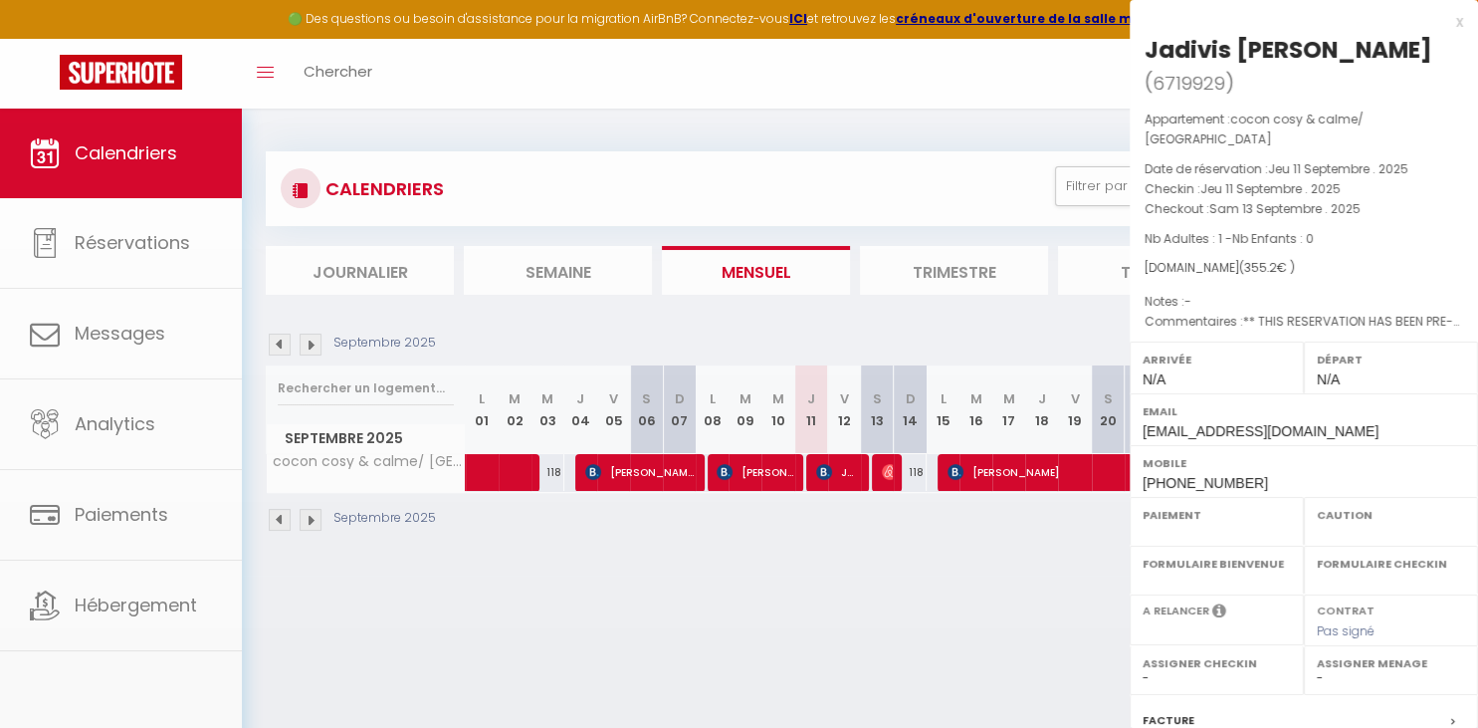
select select "OK"
select select "KO"
select select "0"
select select "1"
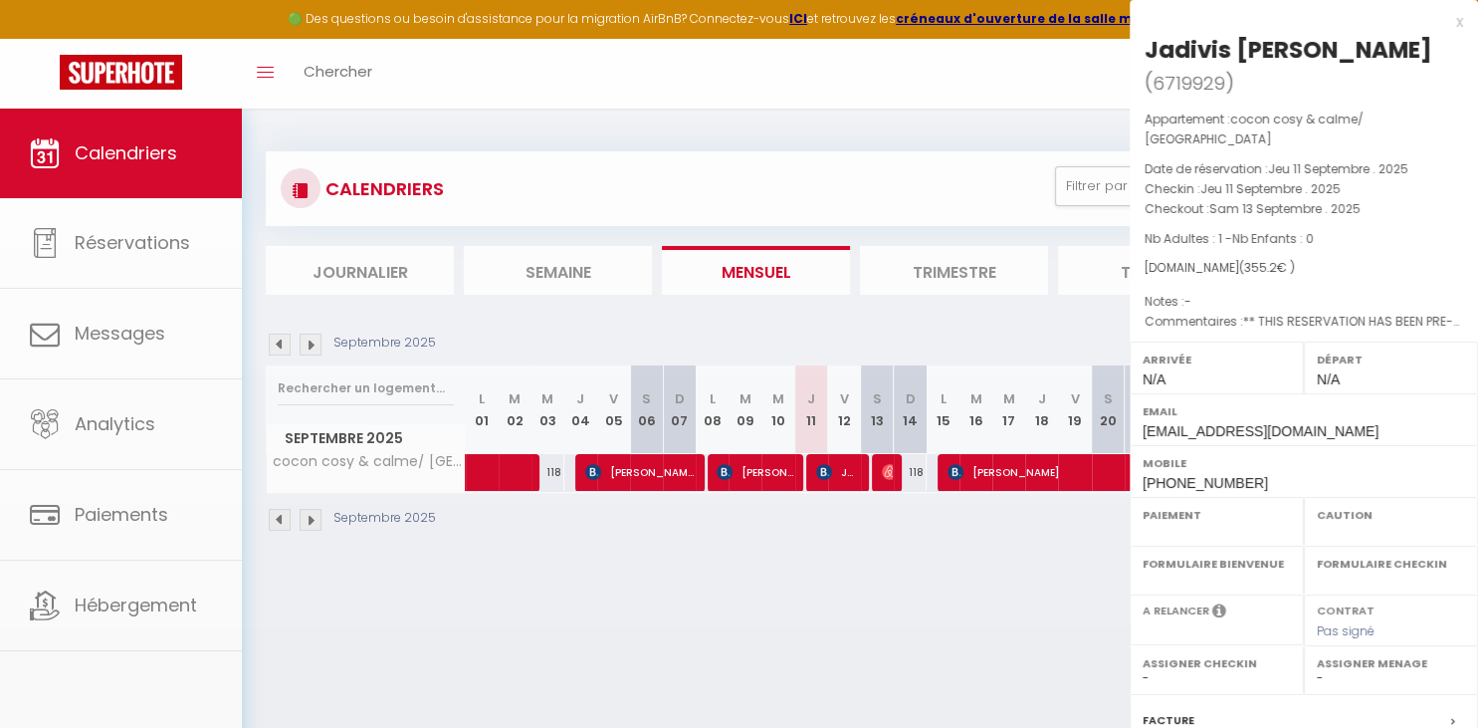
select select
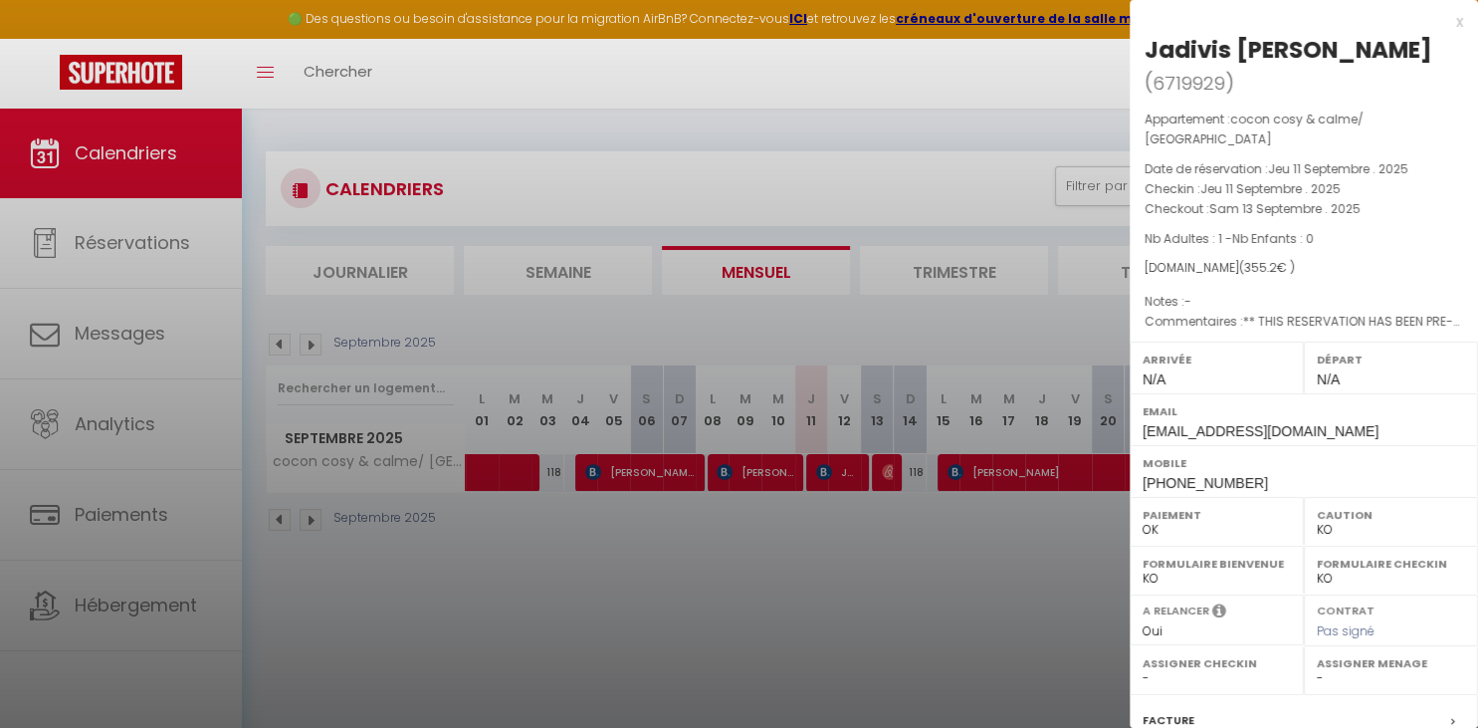
click at [849, 479] on div at bounding box center [739, 364] width 1478 height 728
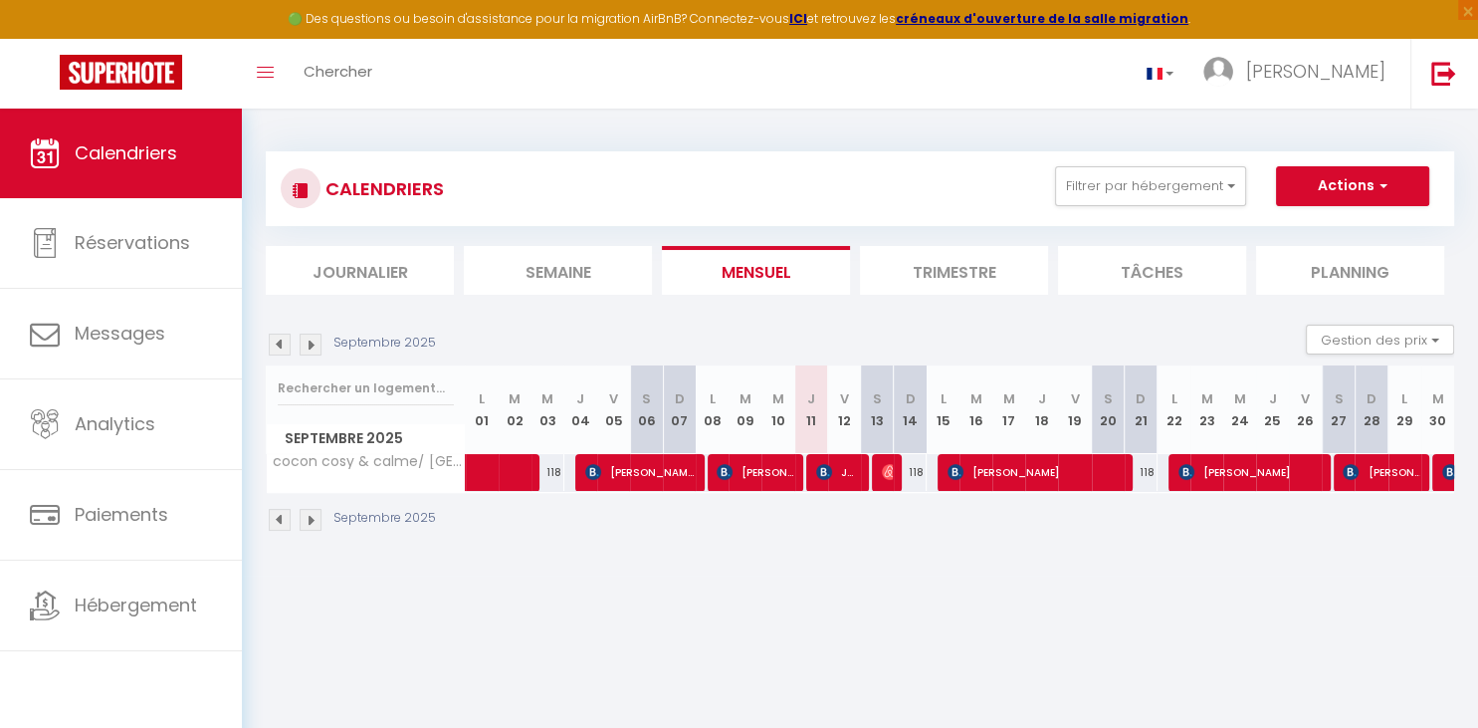
click at [854, 468] on span "Jadivis [PERSON_NAME]" at bounding box center [838, 472] width 44 height 38
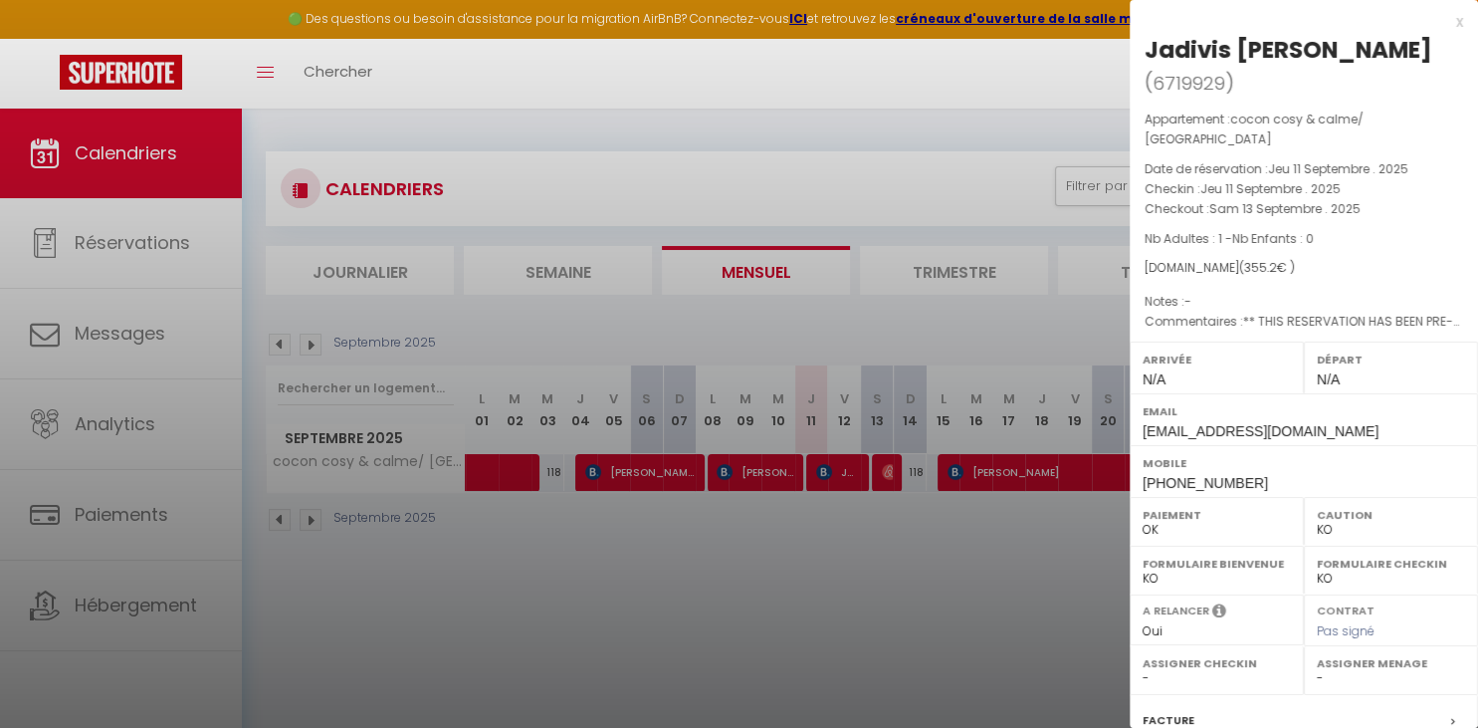
click at [538, 129] on div at bounding box center [739, 364] width 1478 height 728
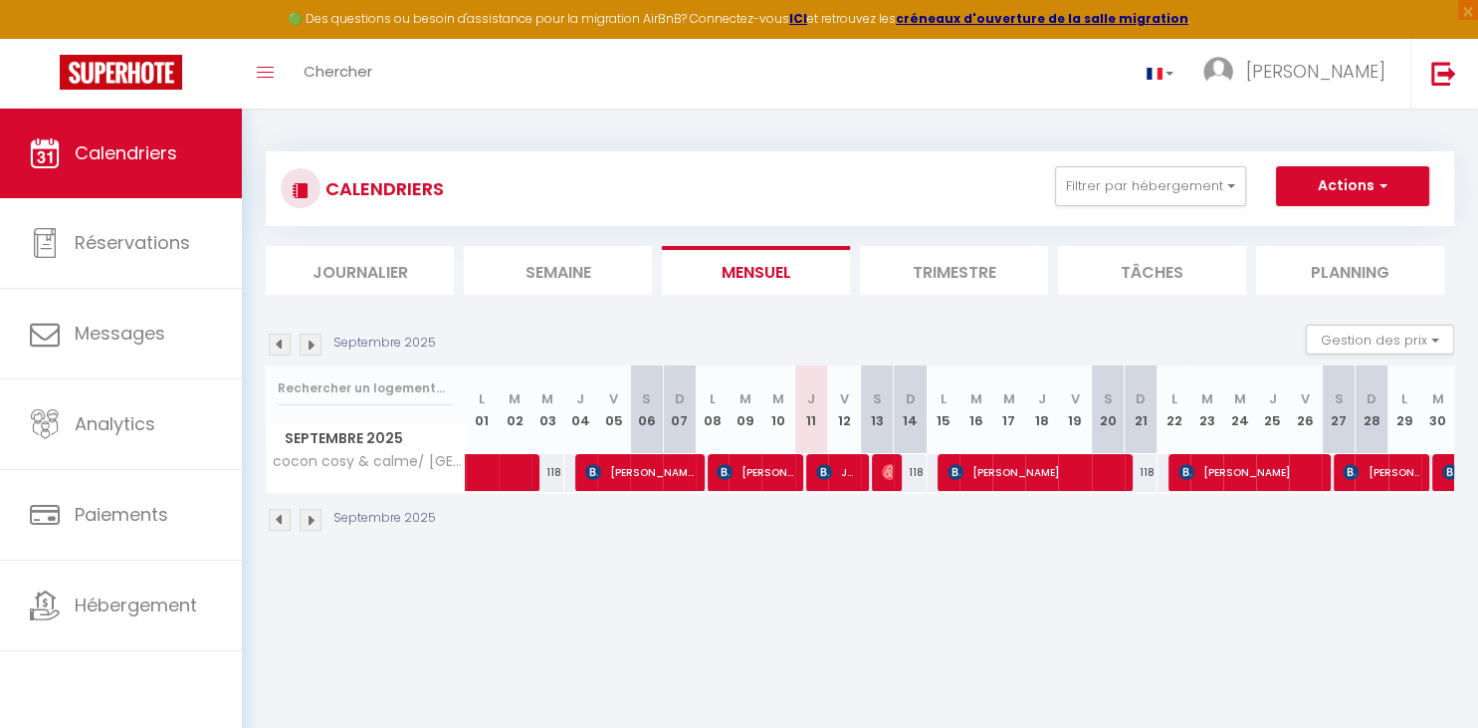
click at [311, 342] on img at bounding box center [311, 345] width 22 height 22
